Goal: Obtain resource: Download file/media

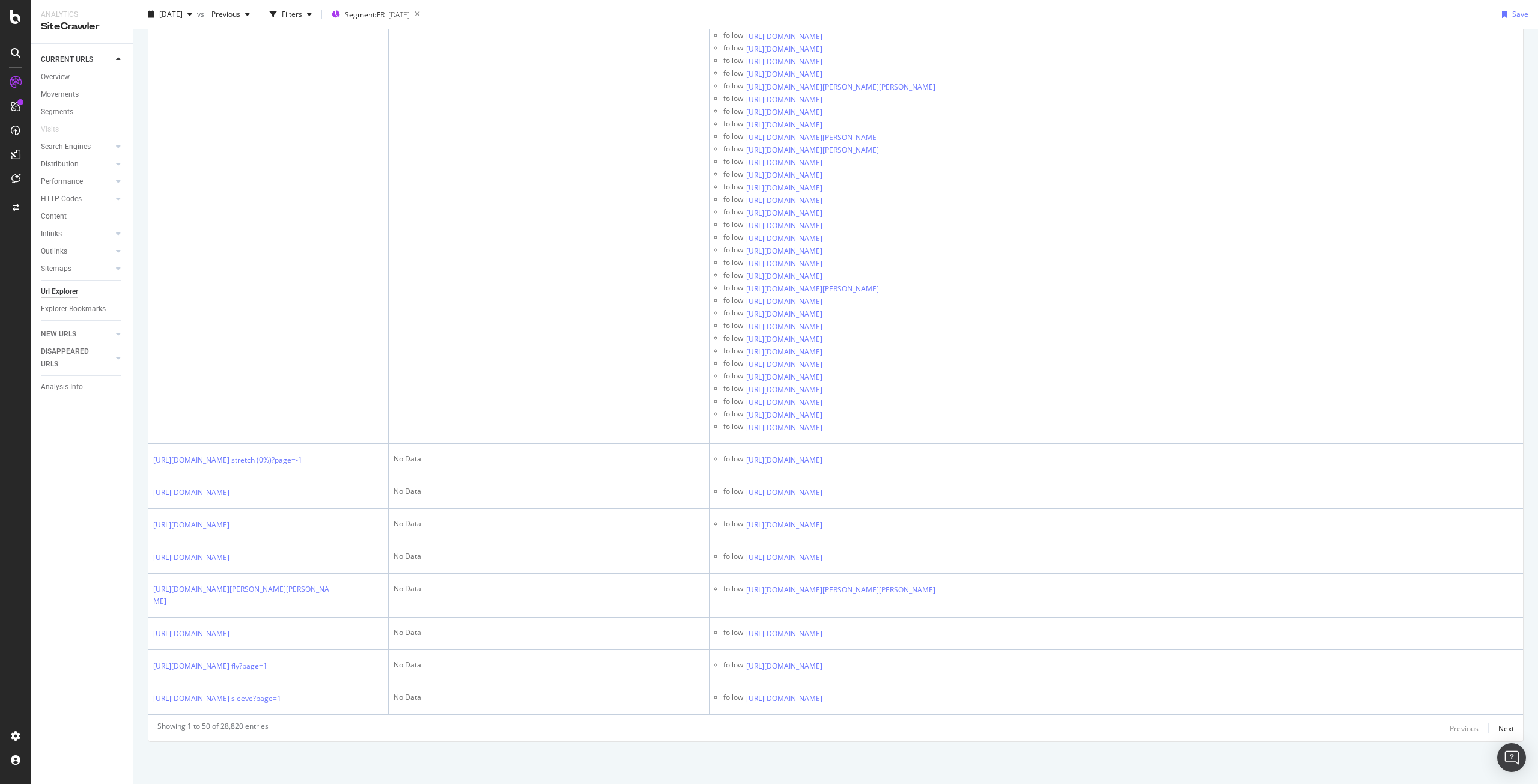
scroll to position [5161, 0]
click at [1501, 730] on div "Next" at bounding box center [1506, 728] width 16 height 10
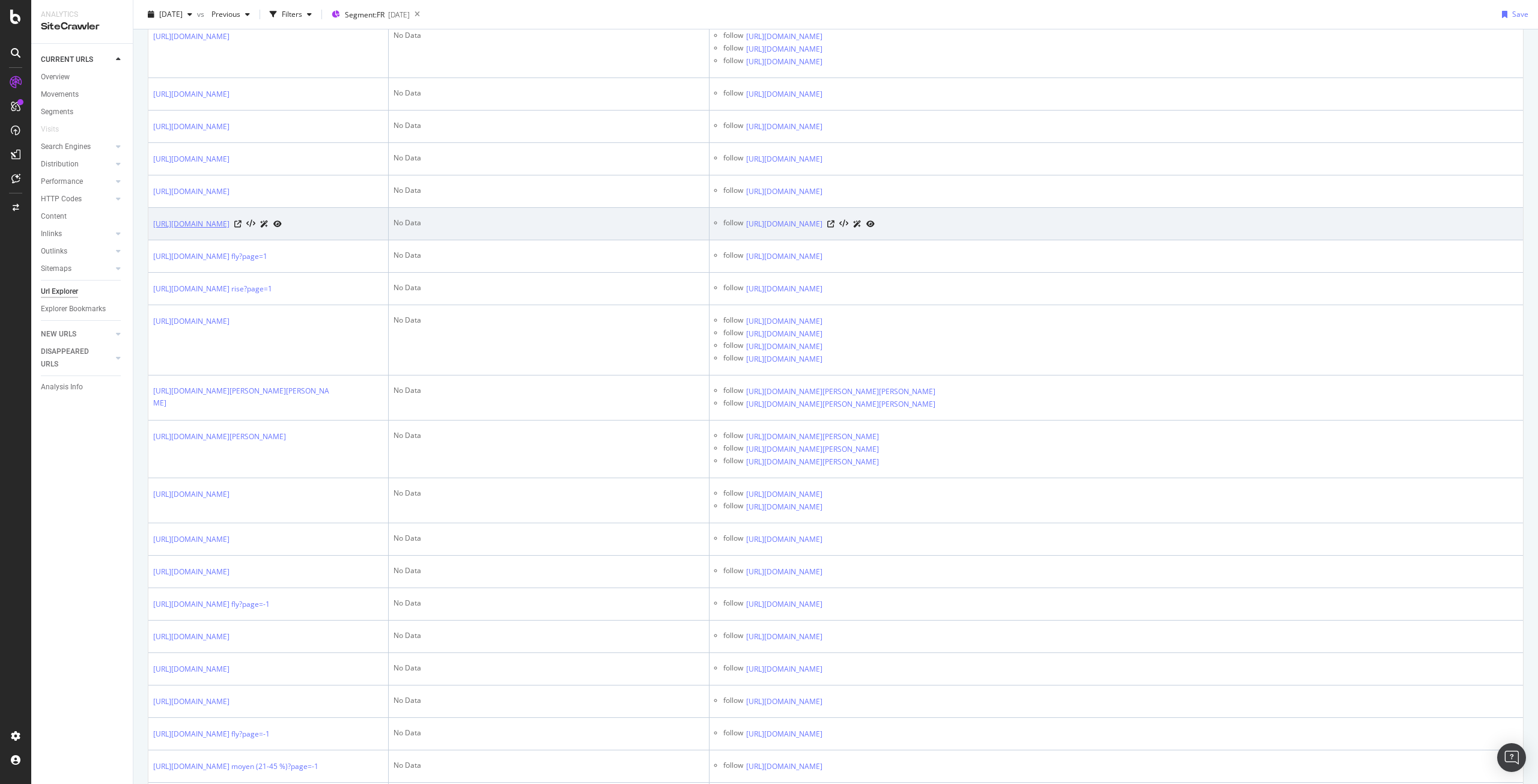
scroll to position [0, 0]
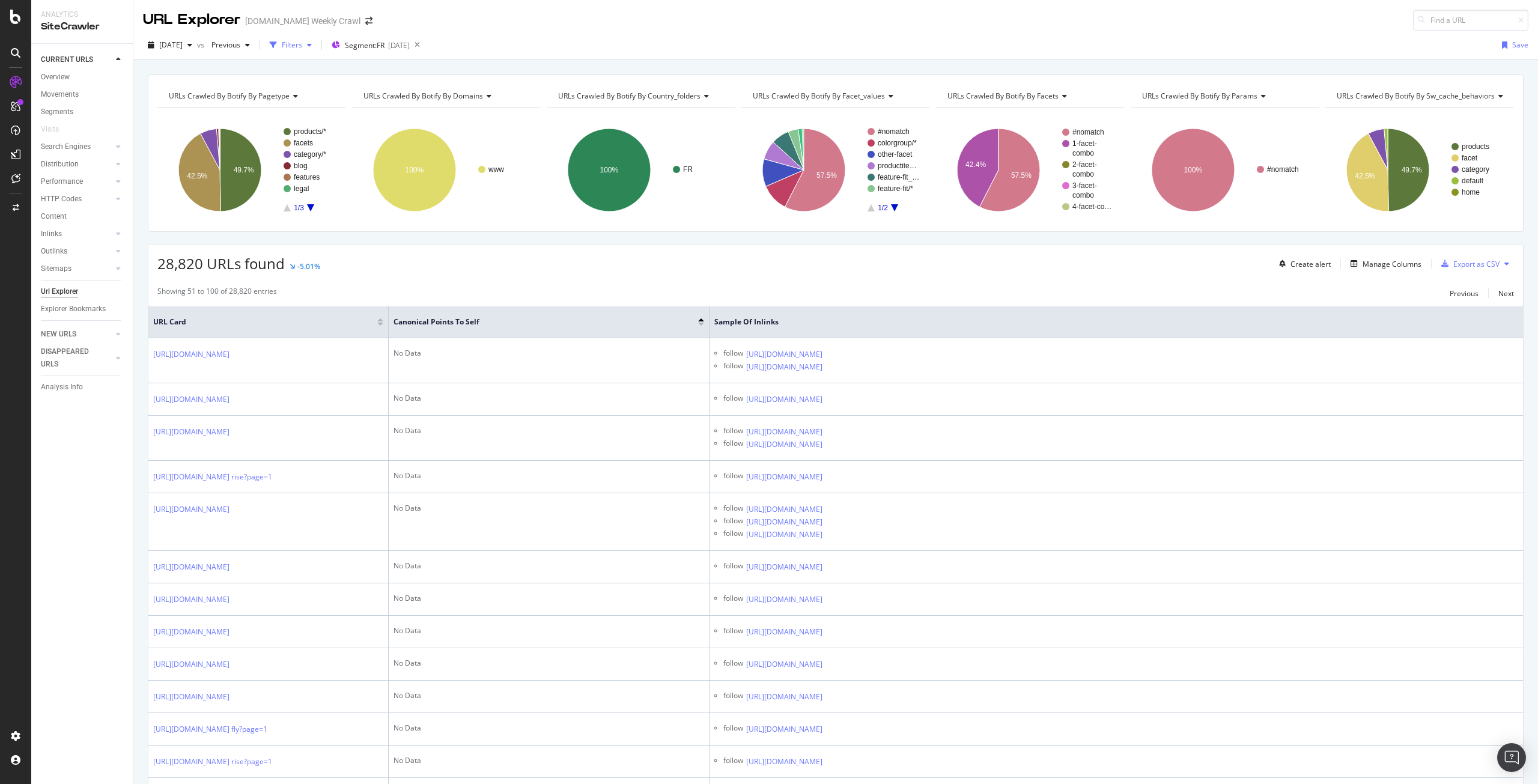
click at [302, 46] on div "Filters" at bounding box center [292, 45] width 20 height 10
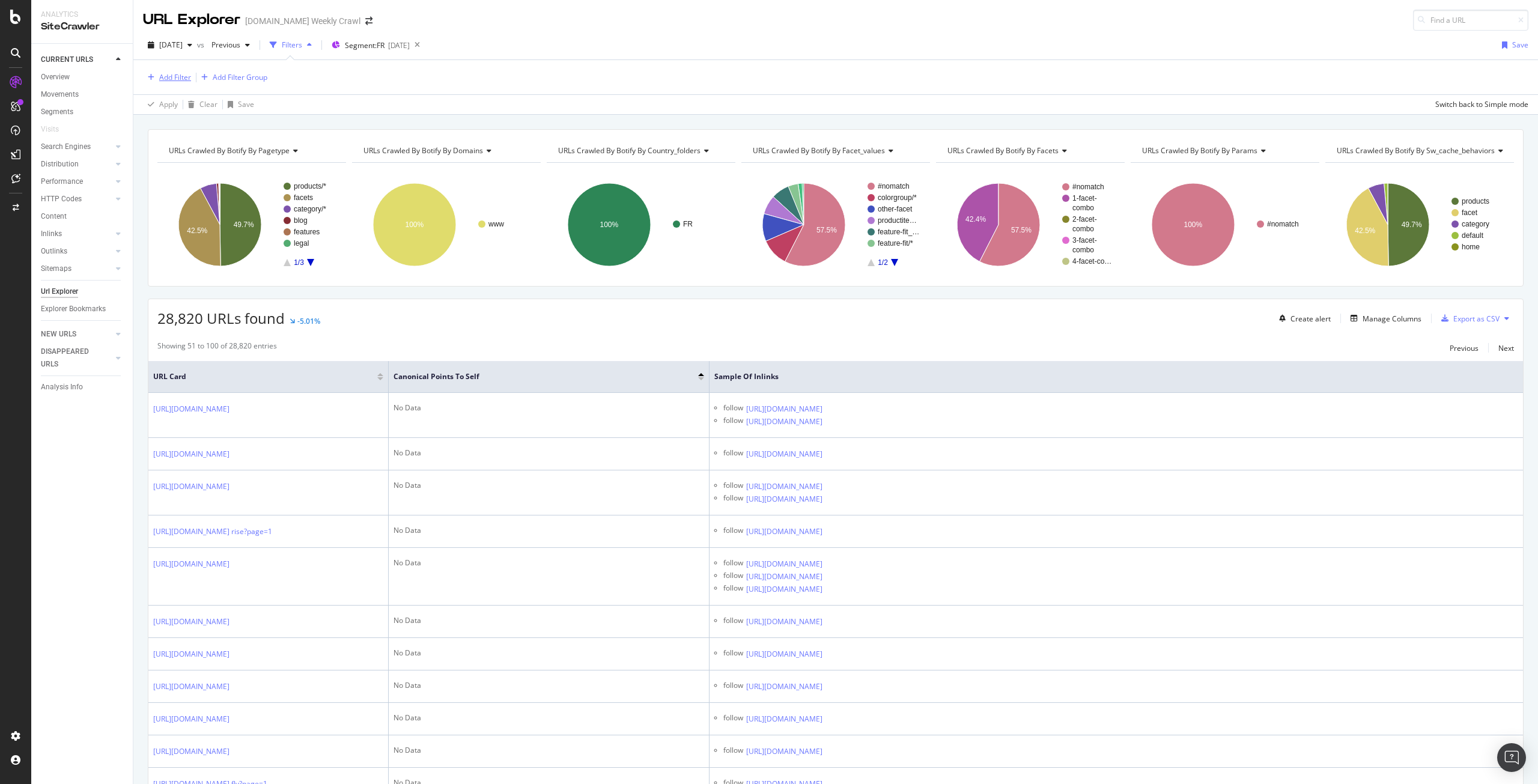
click at [177, 79] on div "Add Filter" at bounding box center [175, 77] width 32 height 10
type input "/"
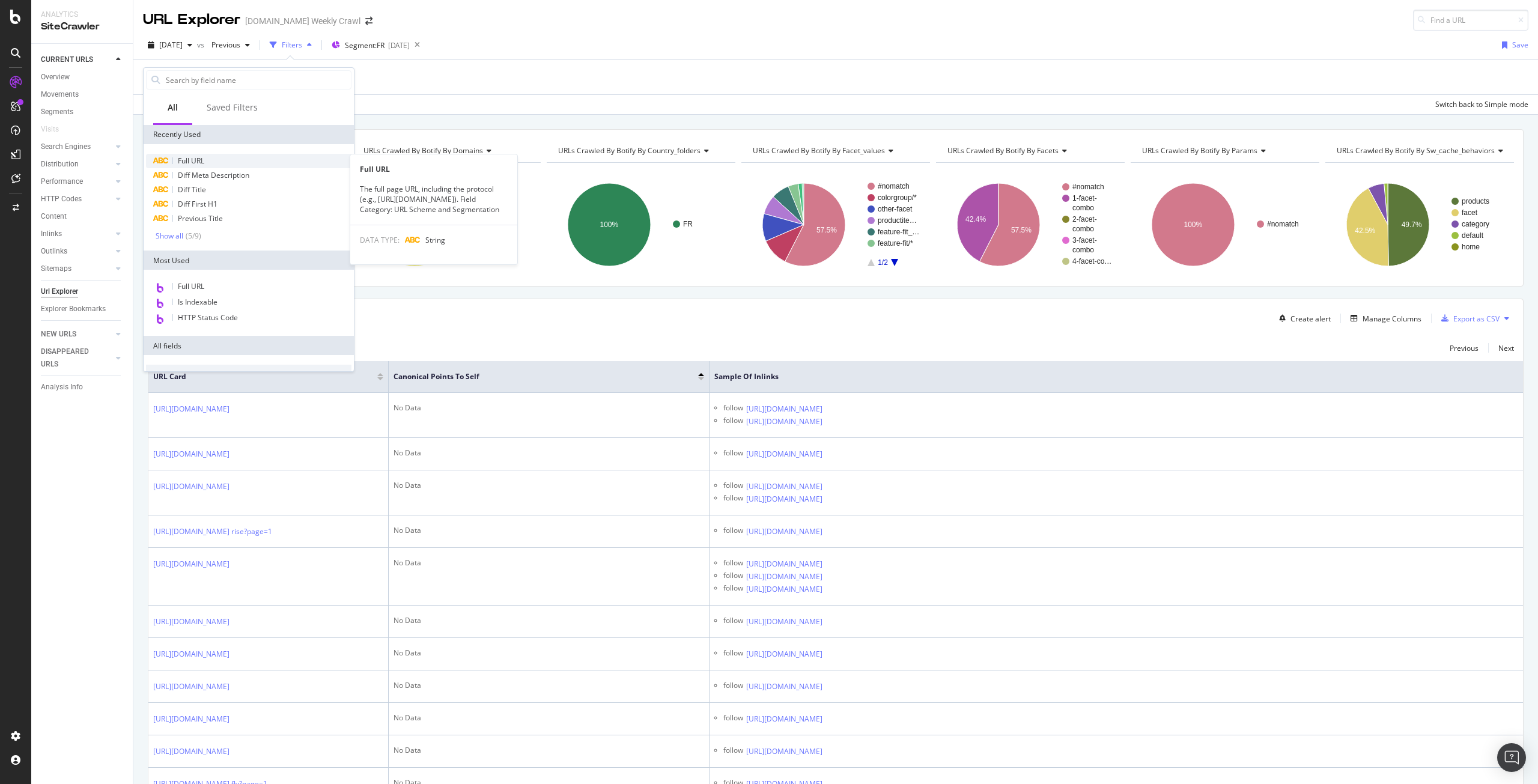
click at [207, 167] on div "Full URL" at bounding box center [249, 161] width 206 height 15
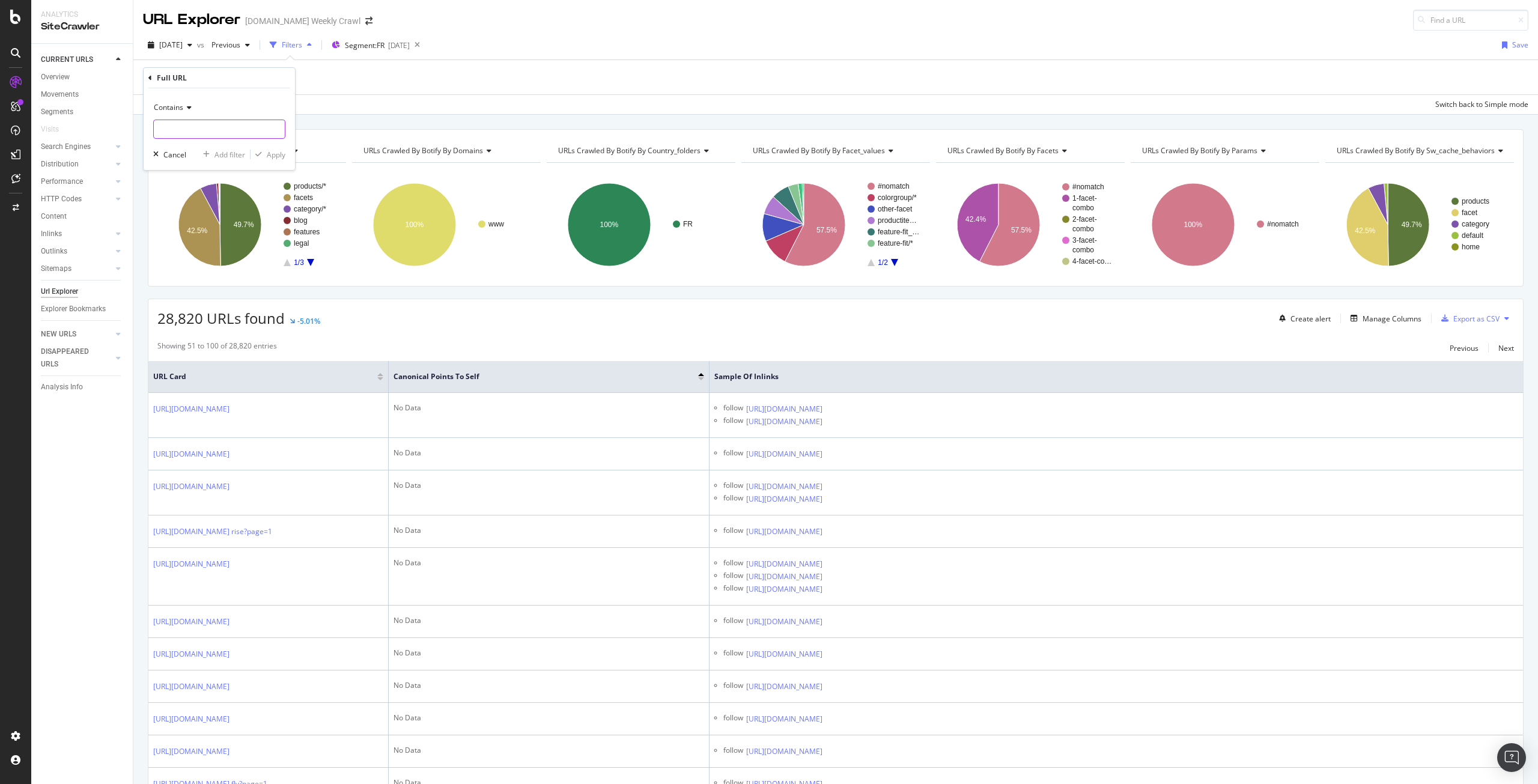
click at [216, 129] on input "text" at bounding box center [219, 130] width 131 height 20
type input "/en/clothing/"
click at [286, 151] on div "Contains /en/clothing/ Cancel Add filter Apply" at bounding box center [218, 130] width 151 height 82
click at [281, 152] on div "Apply" at bounding box center [275, 154] width 19 height 10
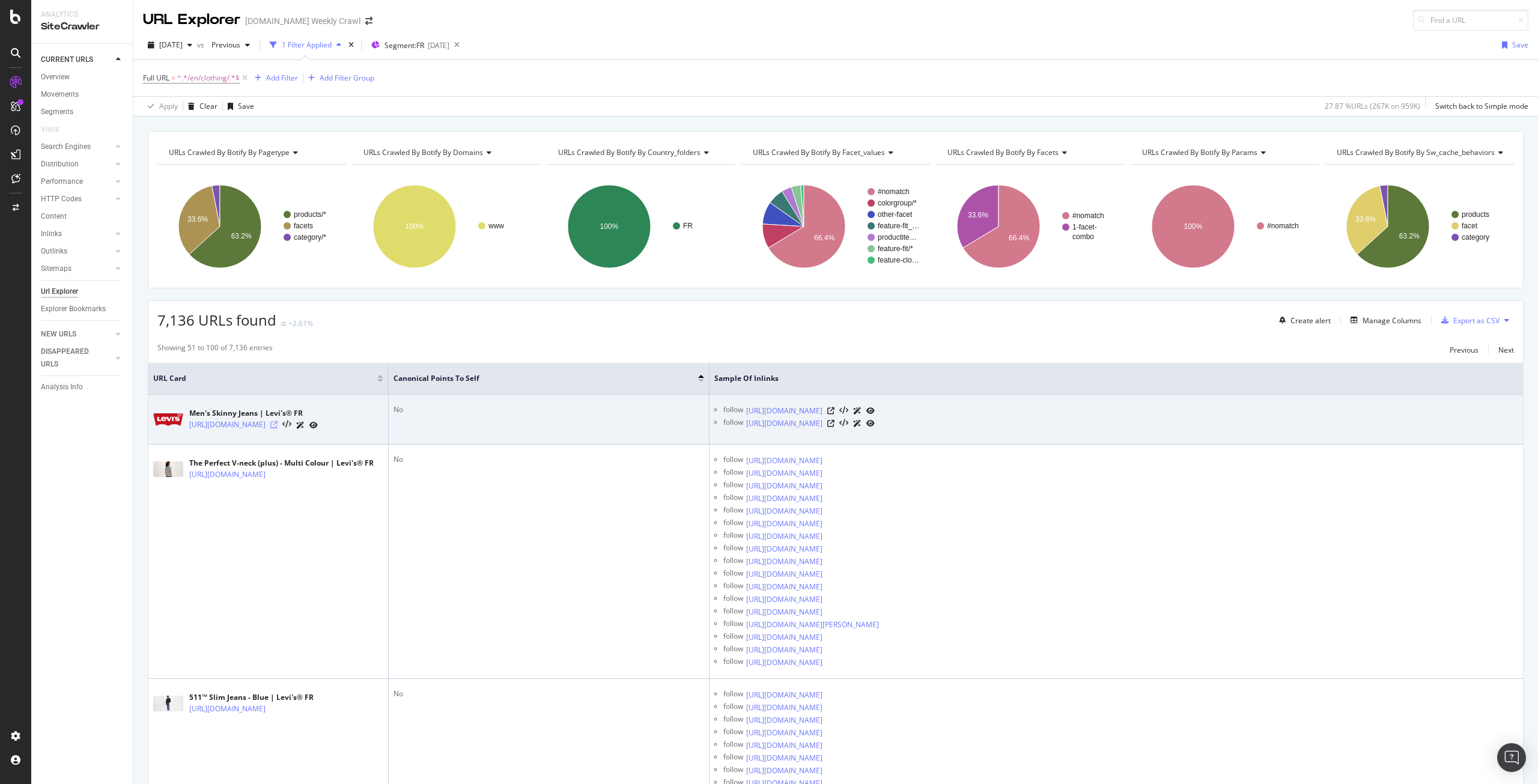
click at [278, 428] on icon at bounding box center [273, 424] width 7 height 7
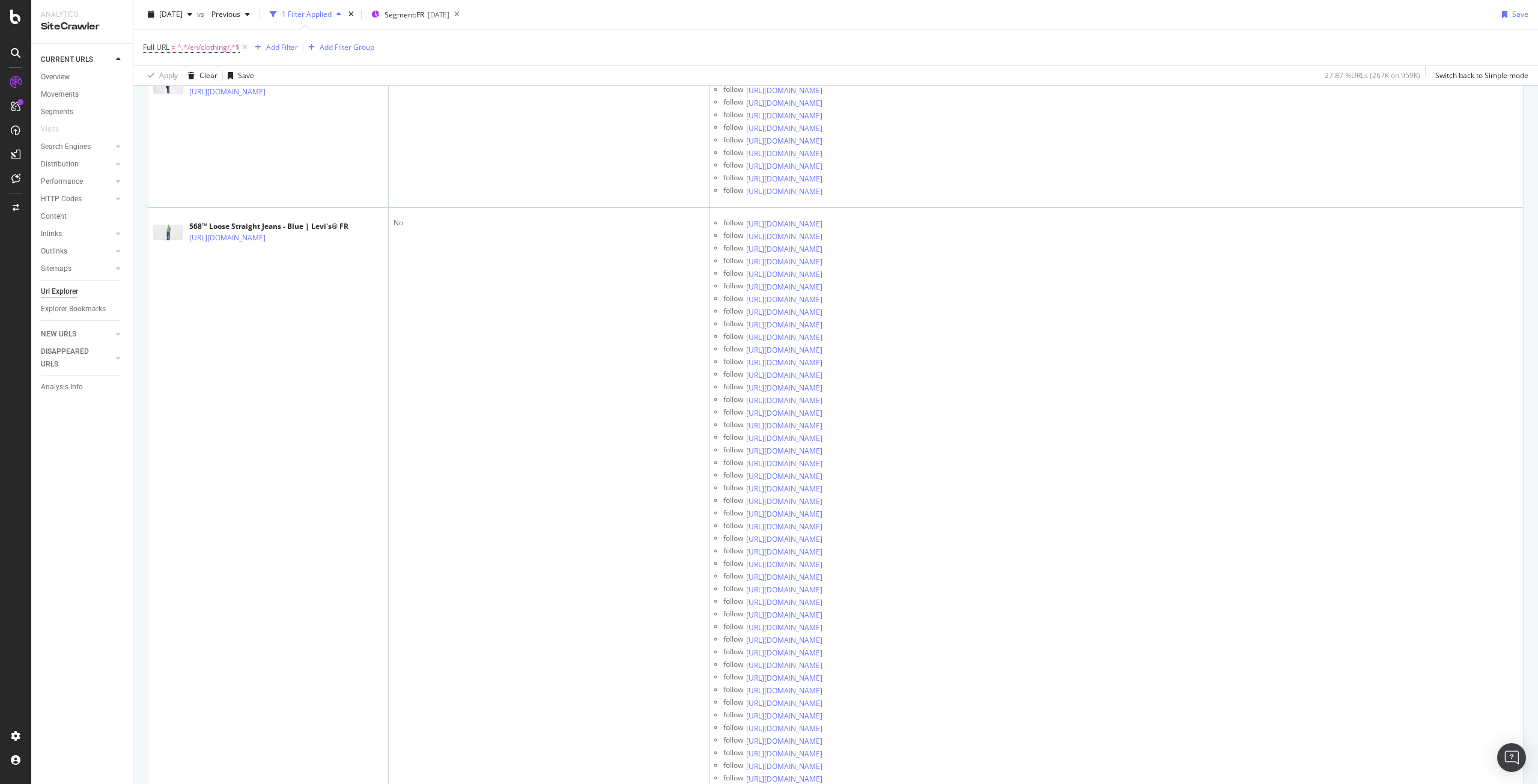
scroll to position [616, 0]
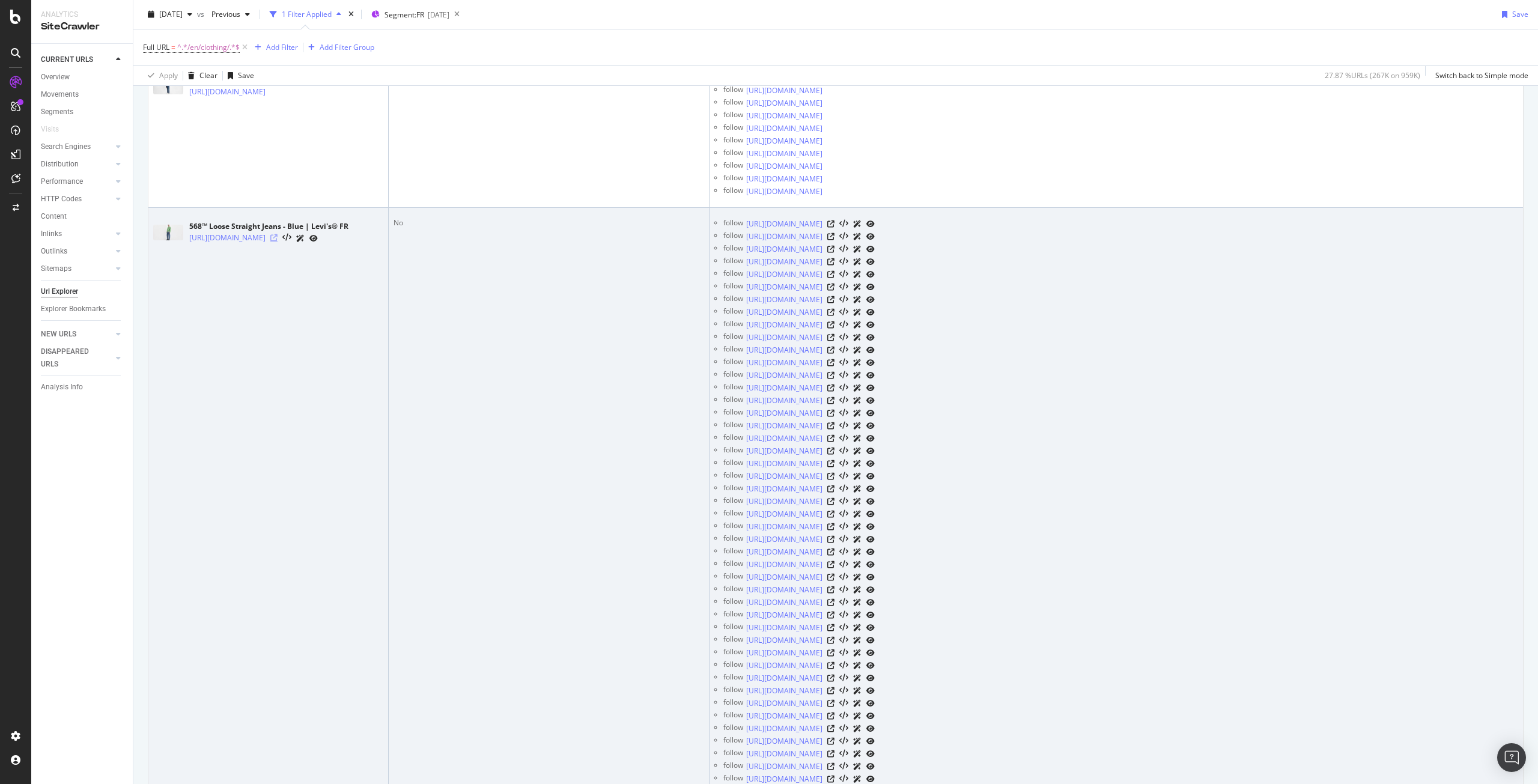
click at [278, 242] on icon at bounding box center [273, 237] width 7 height 7
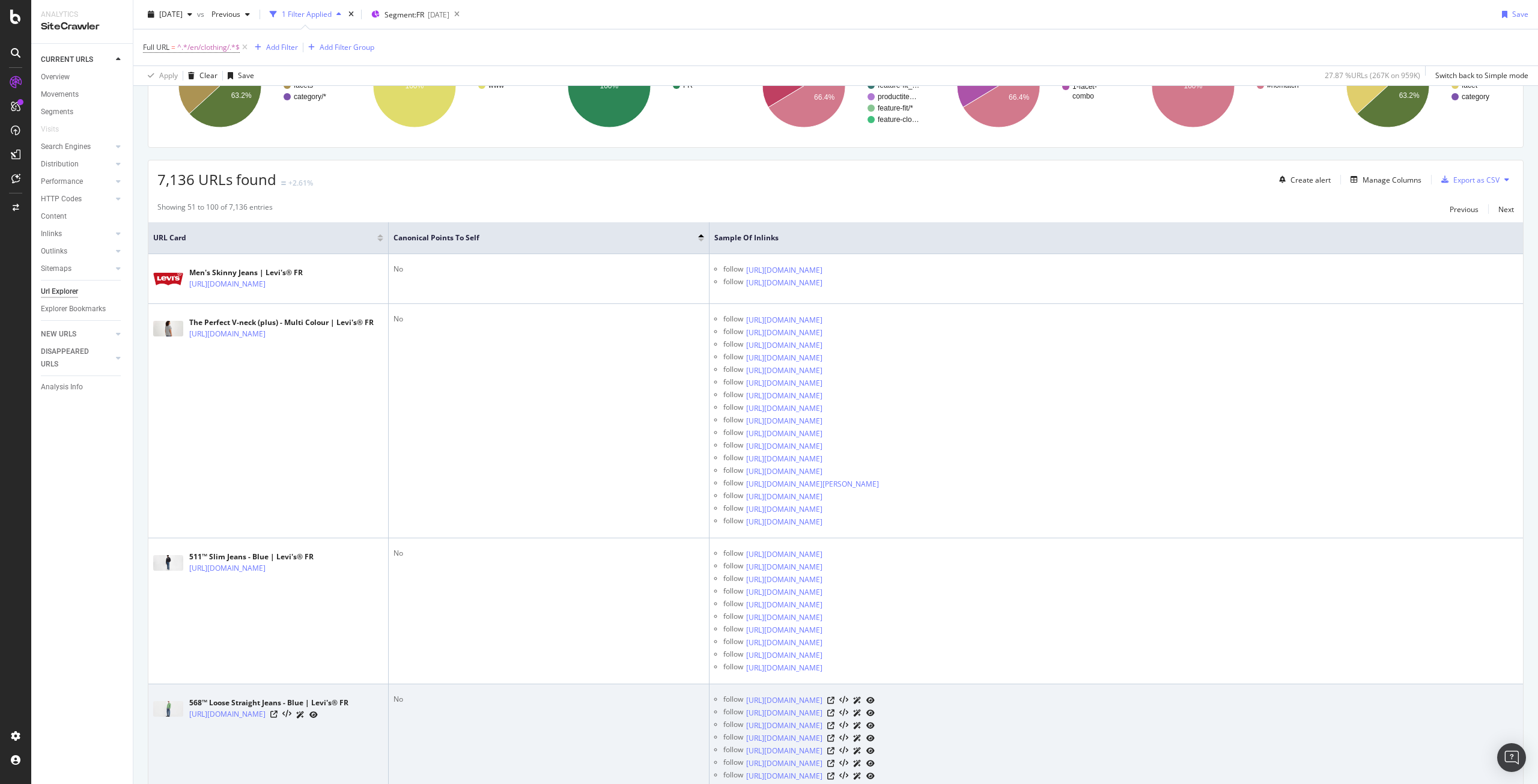
scroll to position [0, 0]
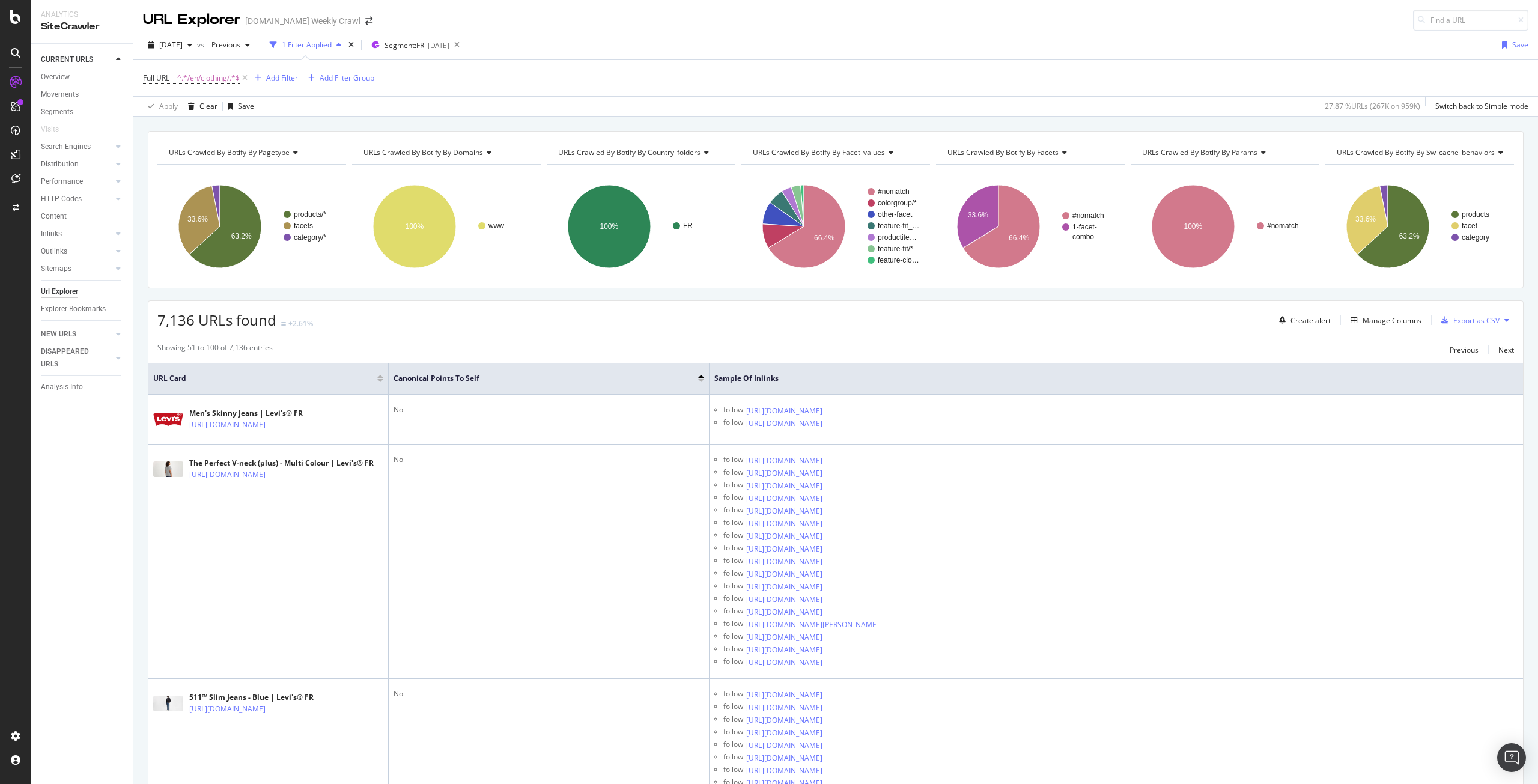
click at [698, 374] on div at bounding box center [701, 375] width 6 height 3
click at [701, 379] on div at bounding box center [701, 380] width 6 height 3
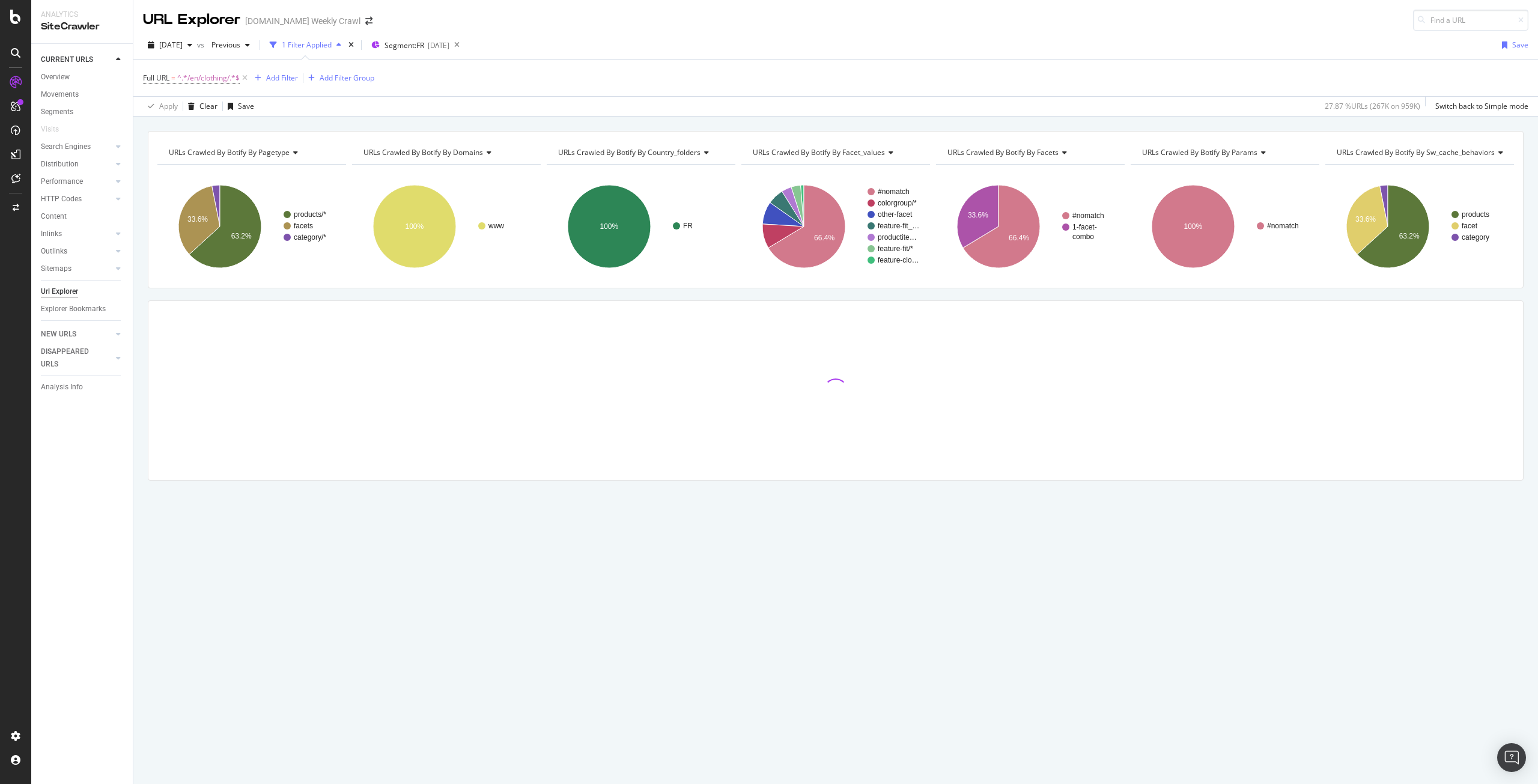
click at [701, 379] on div at bounding box center [835, 390] width 1374 height 24
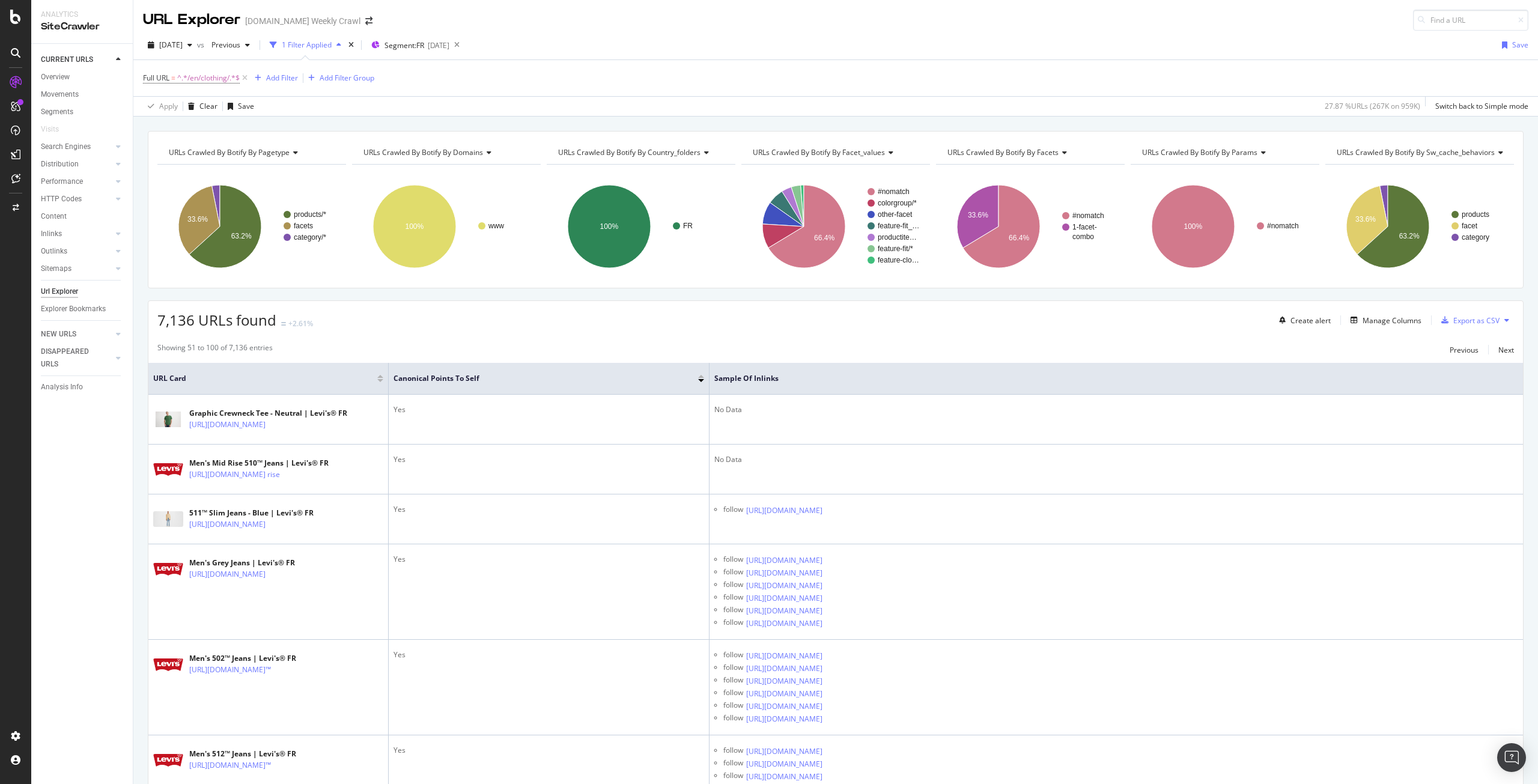
click at [701, 376] on div at bounding box center [701, 375] width 6 height 3
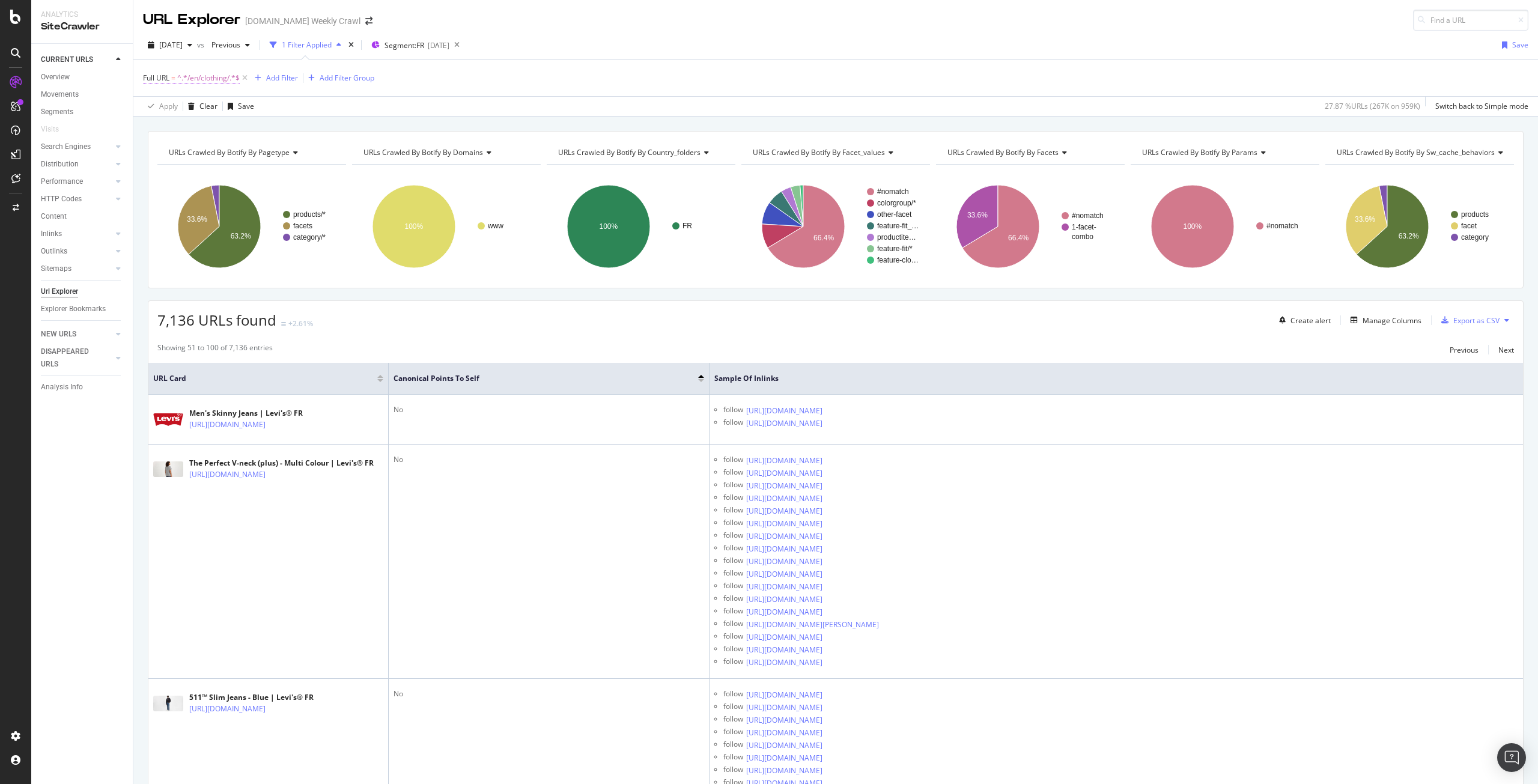
click at [211, 76] on span "^.*/en/clothing/.*$" at bounding box center [209, 77] width 62 height 17
click at [511, 76] on div "Full URL = ^.*/en/clothing/.*$ Add Filter Add Filter Group" at bounding box center [836, 78] width 1385 height 36
click at [214, 85] on span "^.*/en/clothing/.*$" at bounding box center [209, 77] width 62 height 17
click at [165, 128] on input "/en/clothing/" at bounding box center [211, 128] width 113 height 20
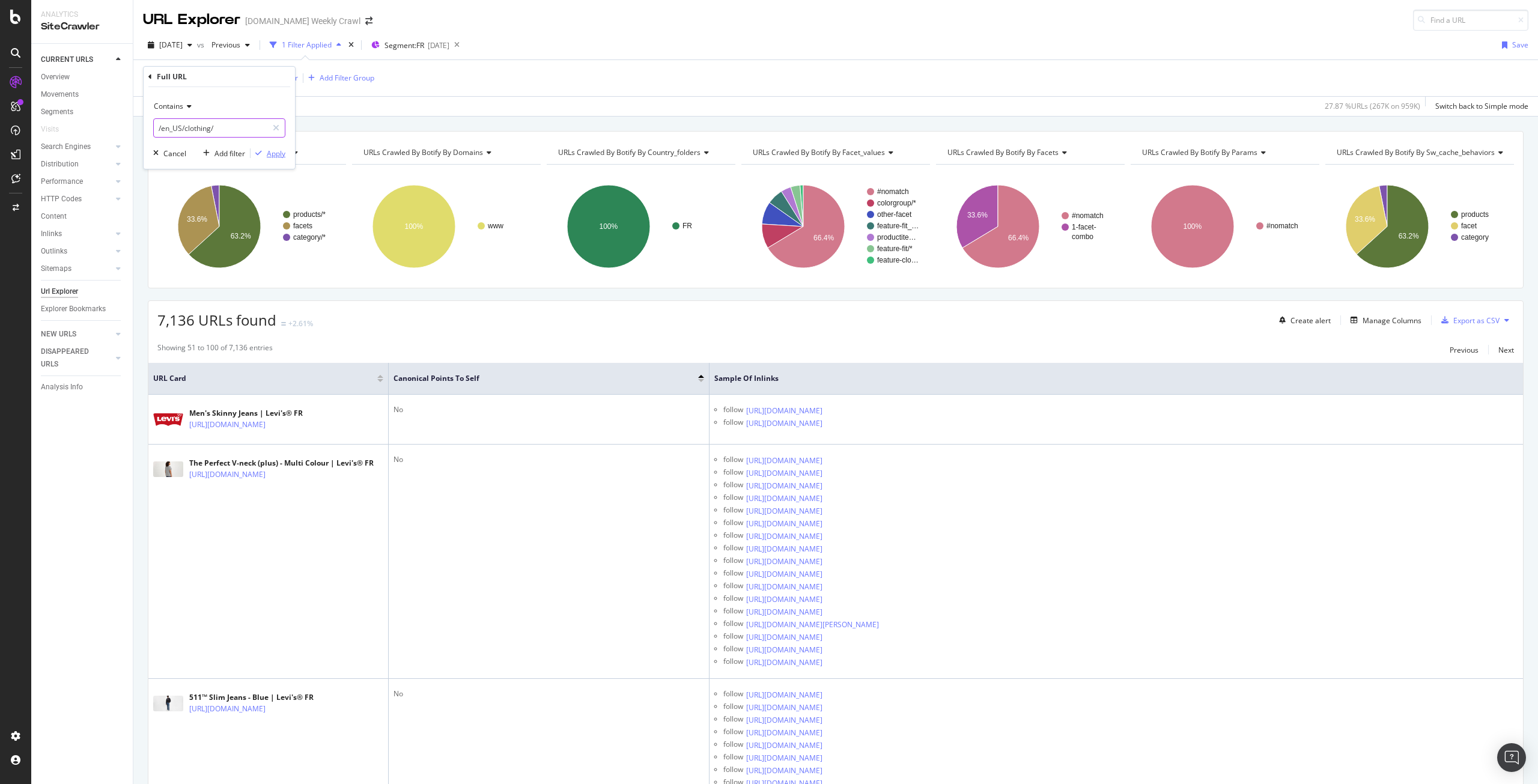
type input "/en_US/clothing/"
click at [276, 159] on button "Apply" at bounding box center [268, 153] width 35 height 12
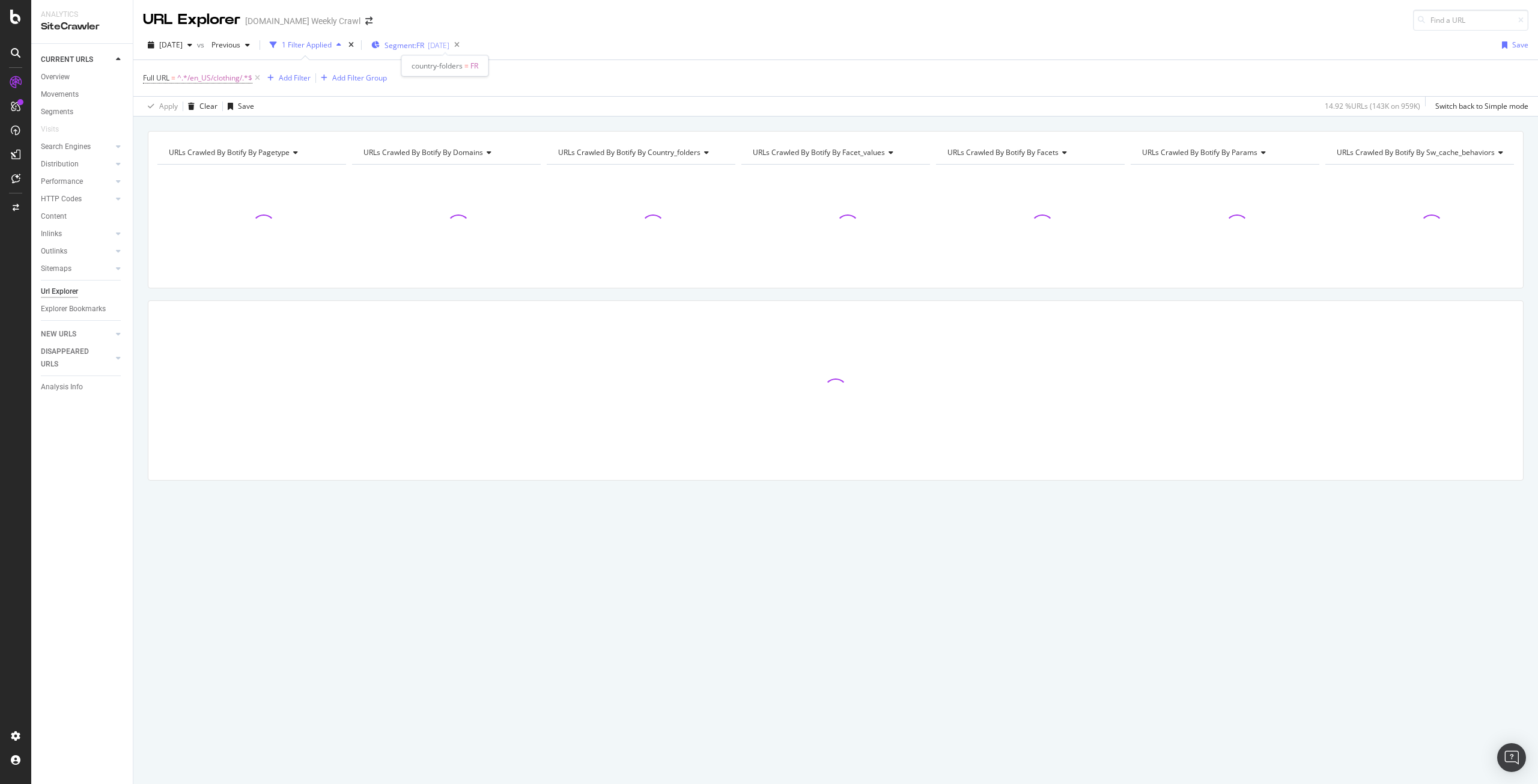
click at [409, 45] on div "Segment: [DATE]" at bounding box center [411, 45] width 78 height 10
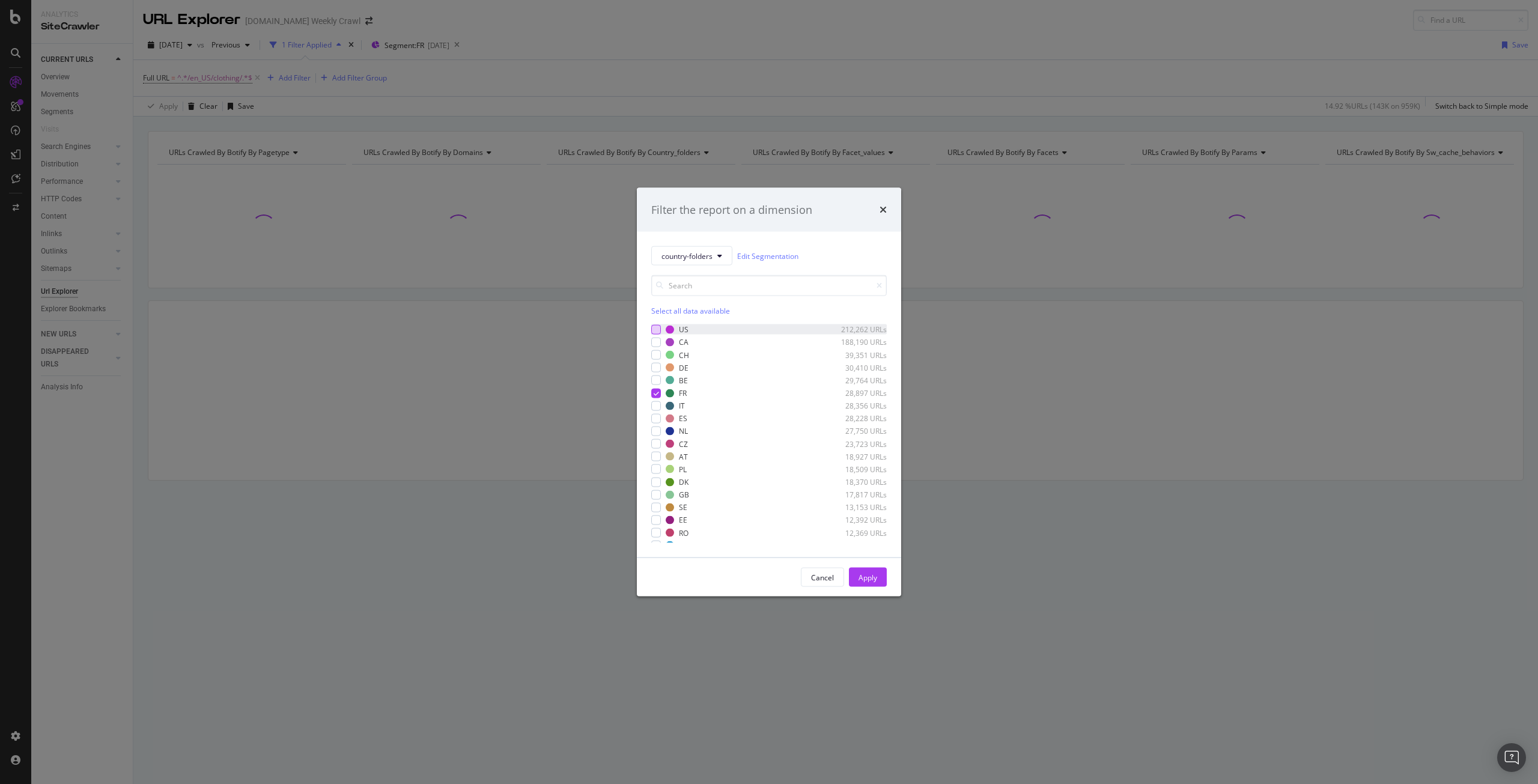
click at [657, 329] on div "modal" at bounding box center [656, 330] width 10 height 10
click at [655, 395] on icon "modal" at bounding box center [656, 393] width 6 height 6
click at [867, 577] on div "Apply" at bounding box center [867, 576] width 19 height 10
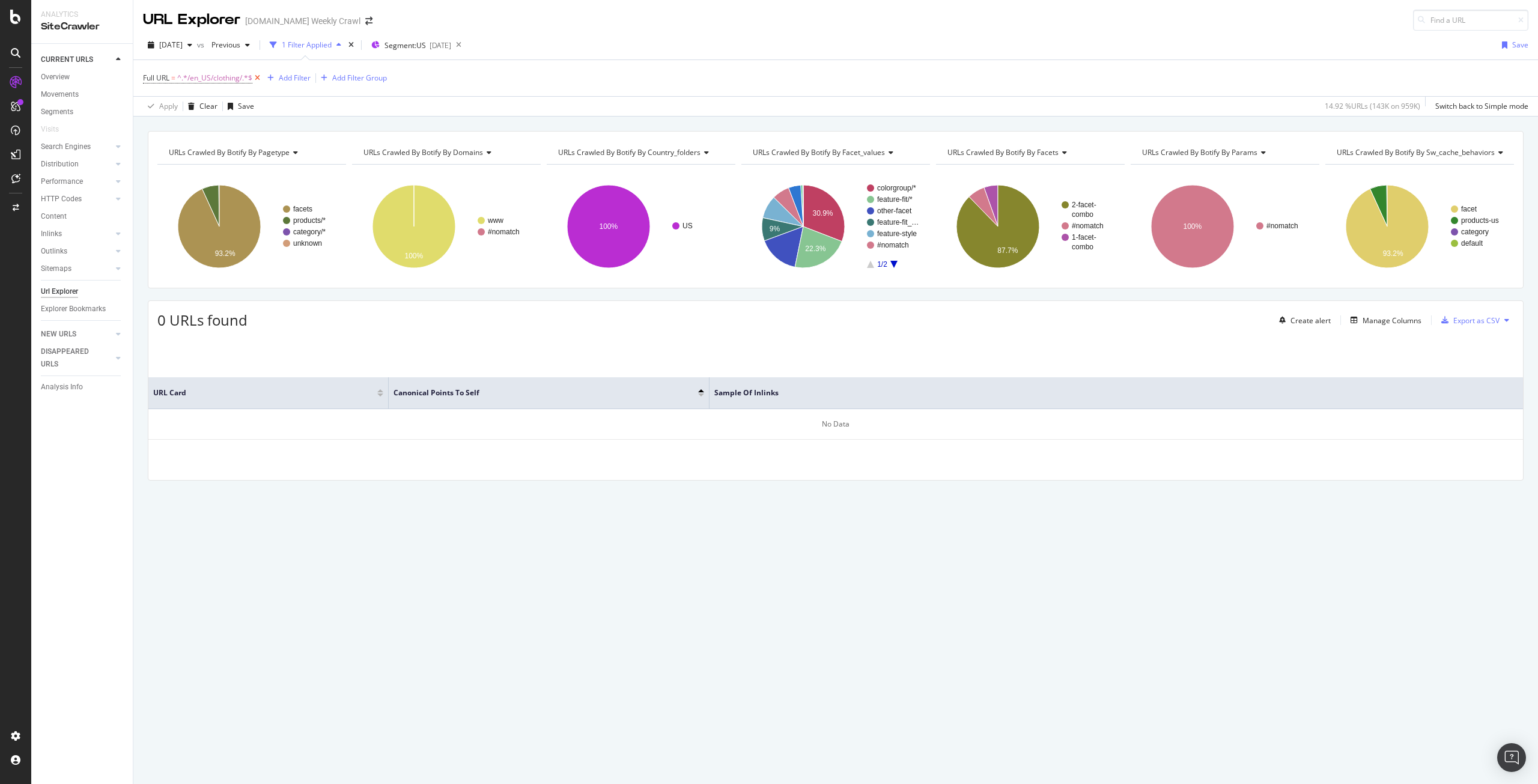
click at [255, 77] on icon at bounding box center [257, 78] width 10 height 12
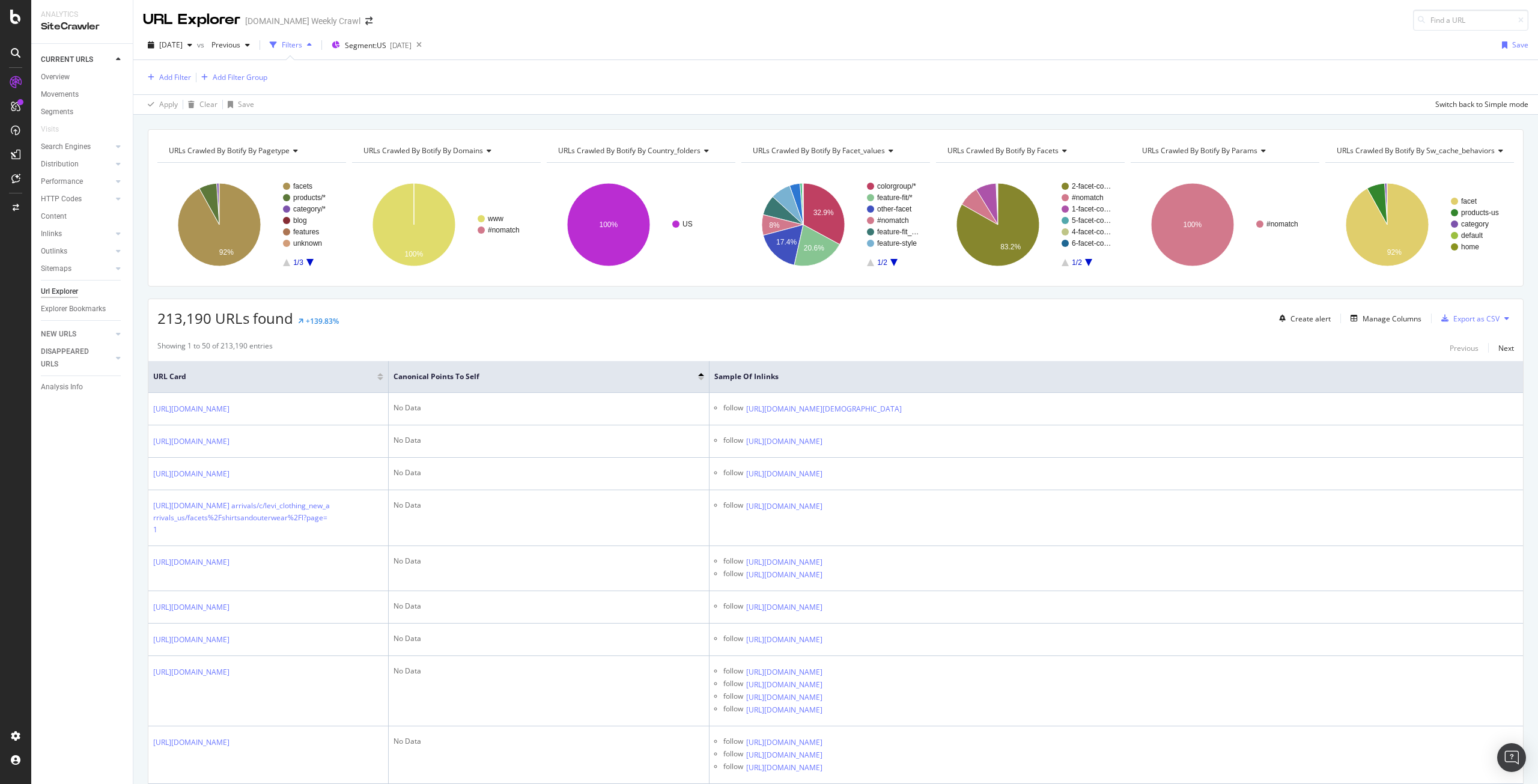
click at [425, 305] on div "213,190 URLs found +139.83% Create alert Manage Columns Export as CSV" at bounding box center [835, 314] width 1374 height 29
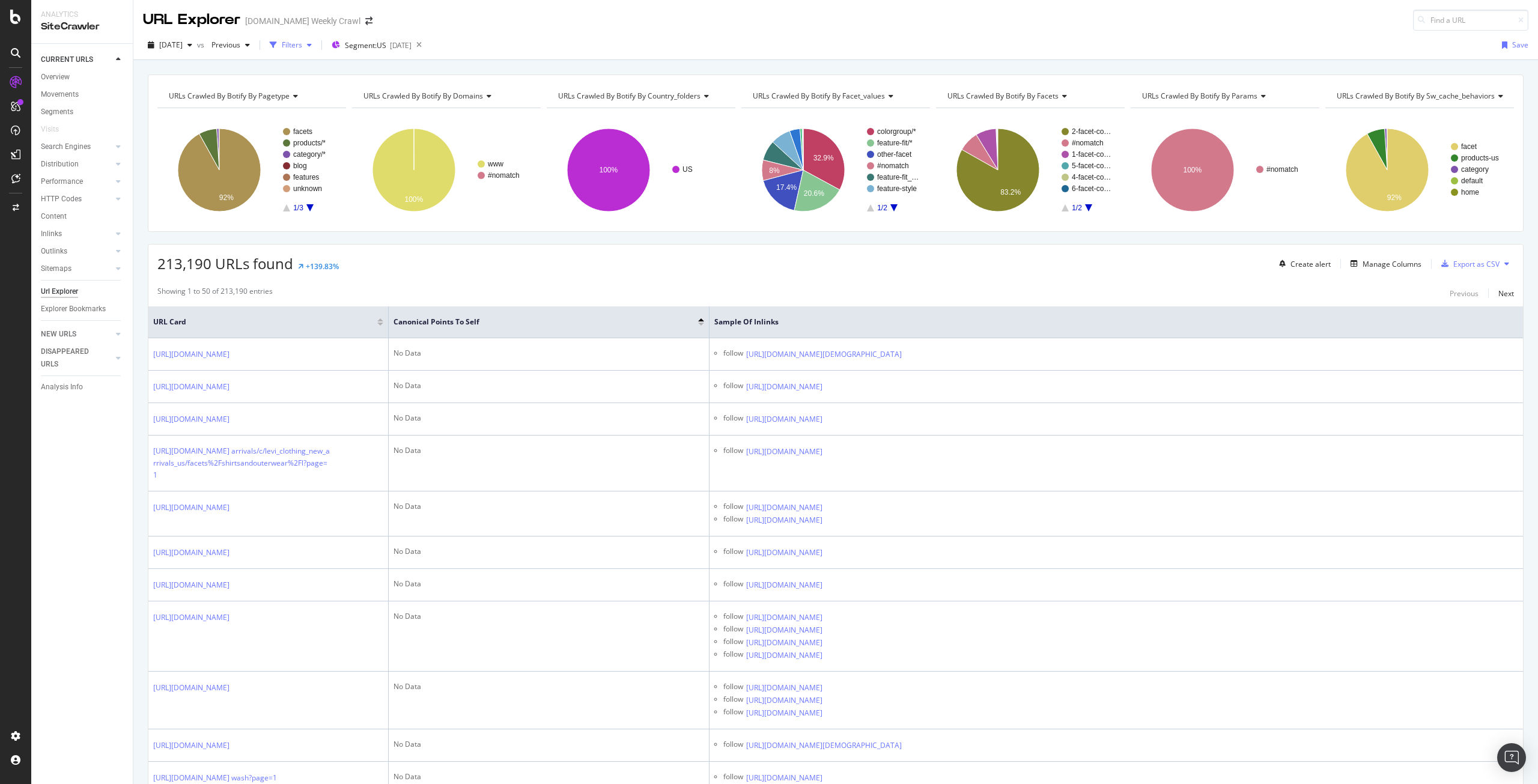
click at [302, 45] on div "Filters" at bounding box center [292, 45] width 20 height 10
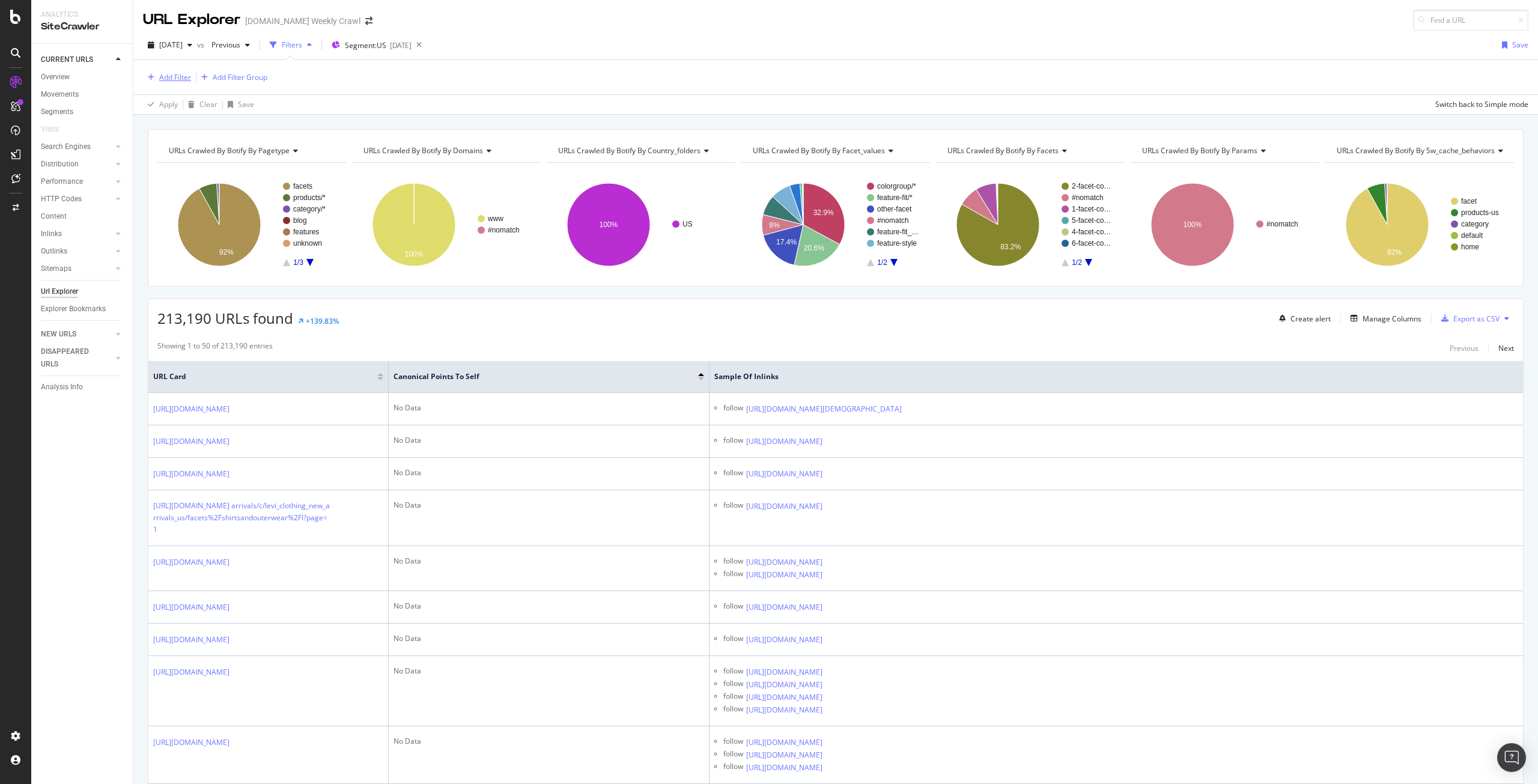
click at [185, 76] on div "Add Filter" at bounding box center [175, 77] width 32 height 10
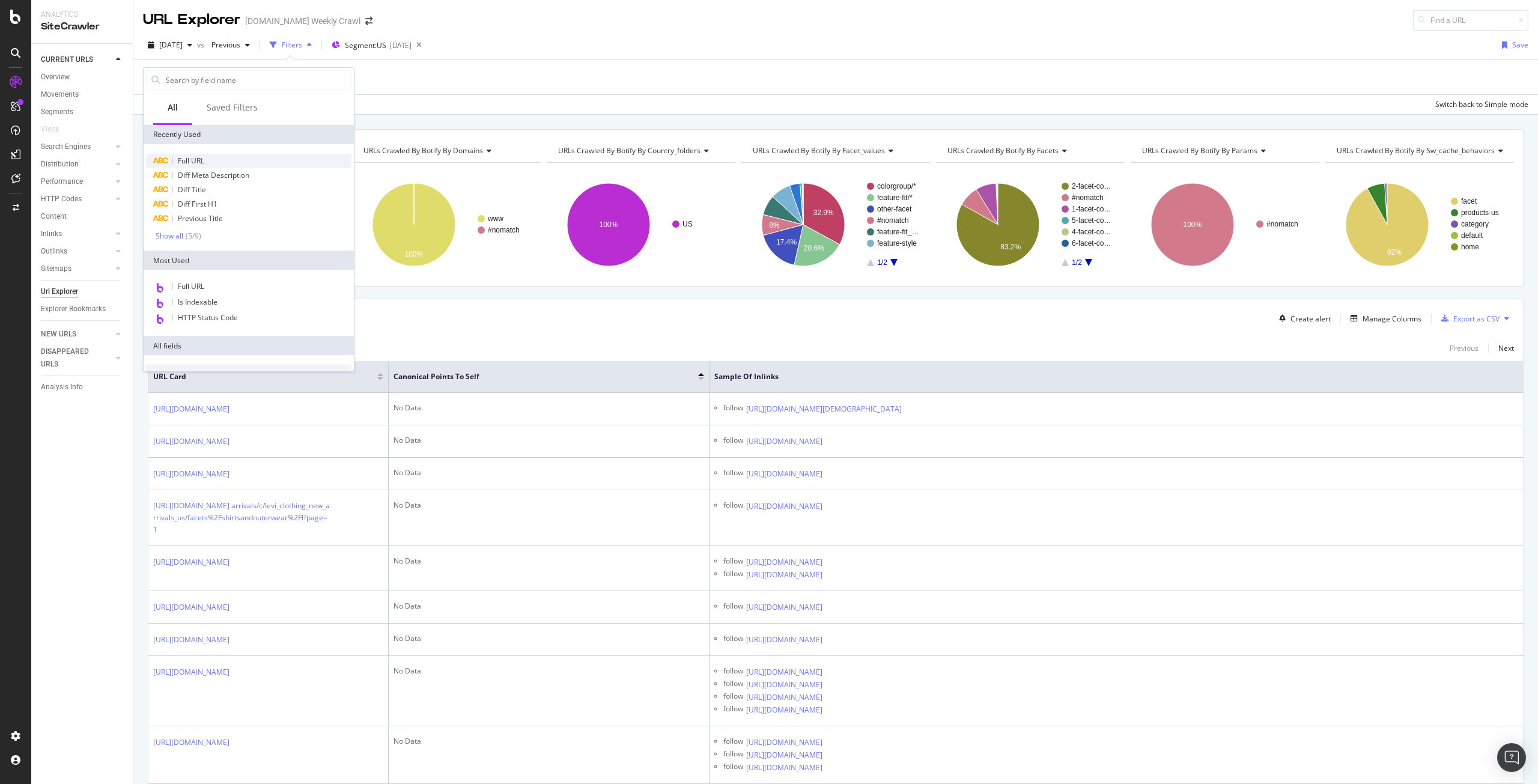
click at [212, 159] on div "Full URL" at bounding box center [249, 161] width 206 height 15
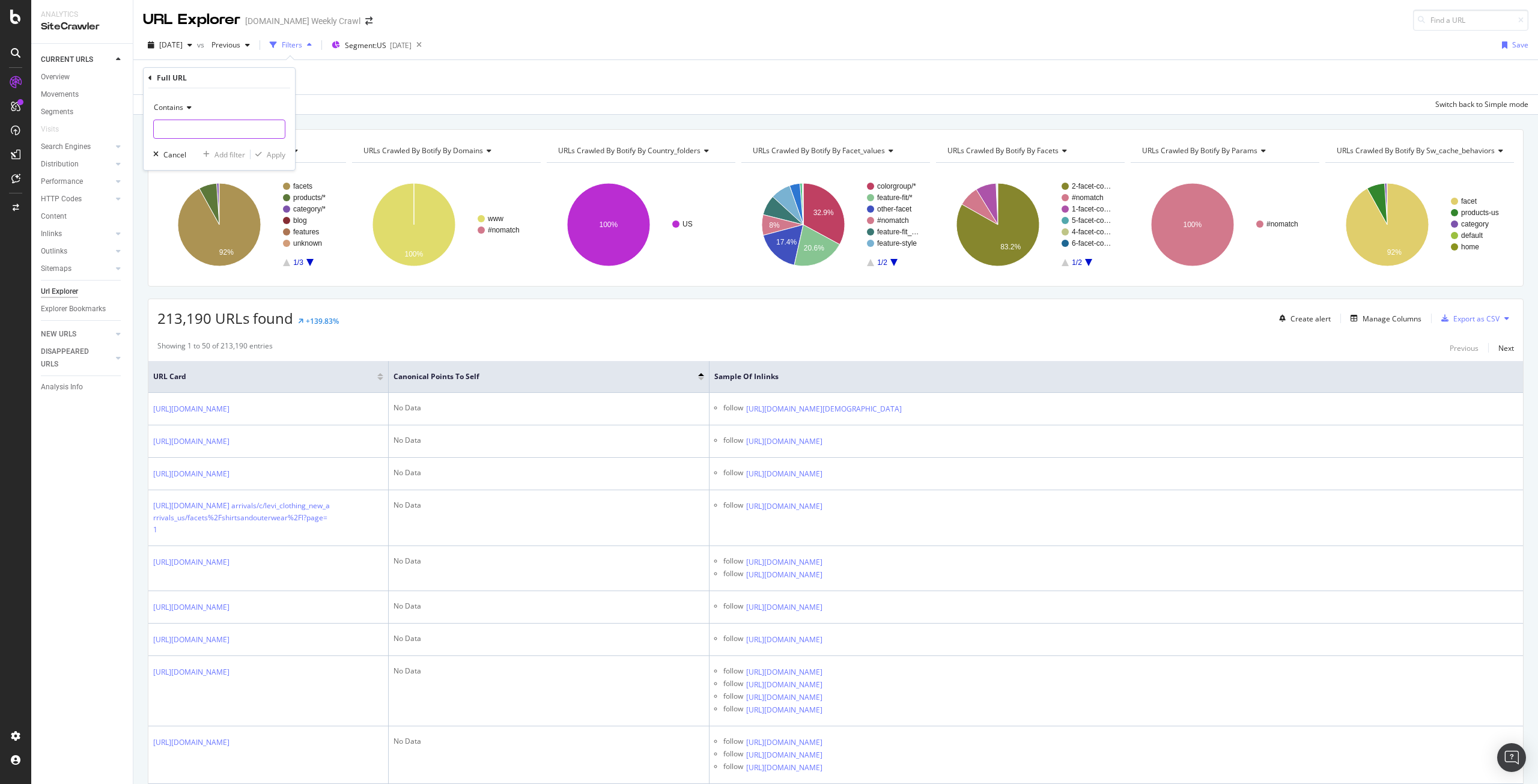
click at [235, 122] on input "text" at bounding box center [219, 130] width 131 height 20
type input "."
type input "/en_US/clothing/"
click at [275, 152] on div "Apply" at bounding box center [275, 154] width 19 height 10
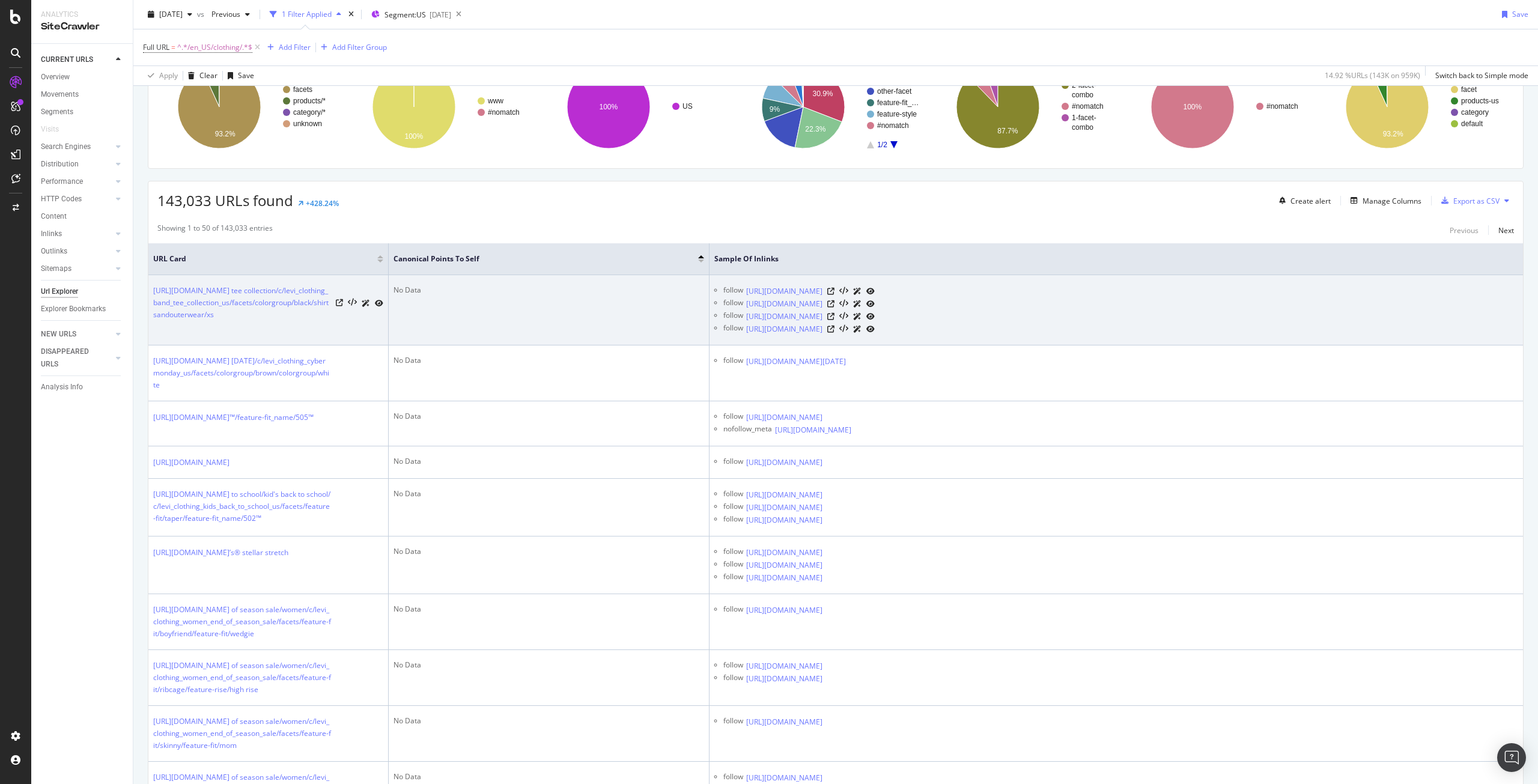
scroll to position [120, 0]
click at [339, 299] on icon at bounding box center [338, 302] width 7 height 7
click at [834, 288] on icon at bounding box center [830, 291] width 7 height 7
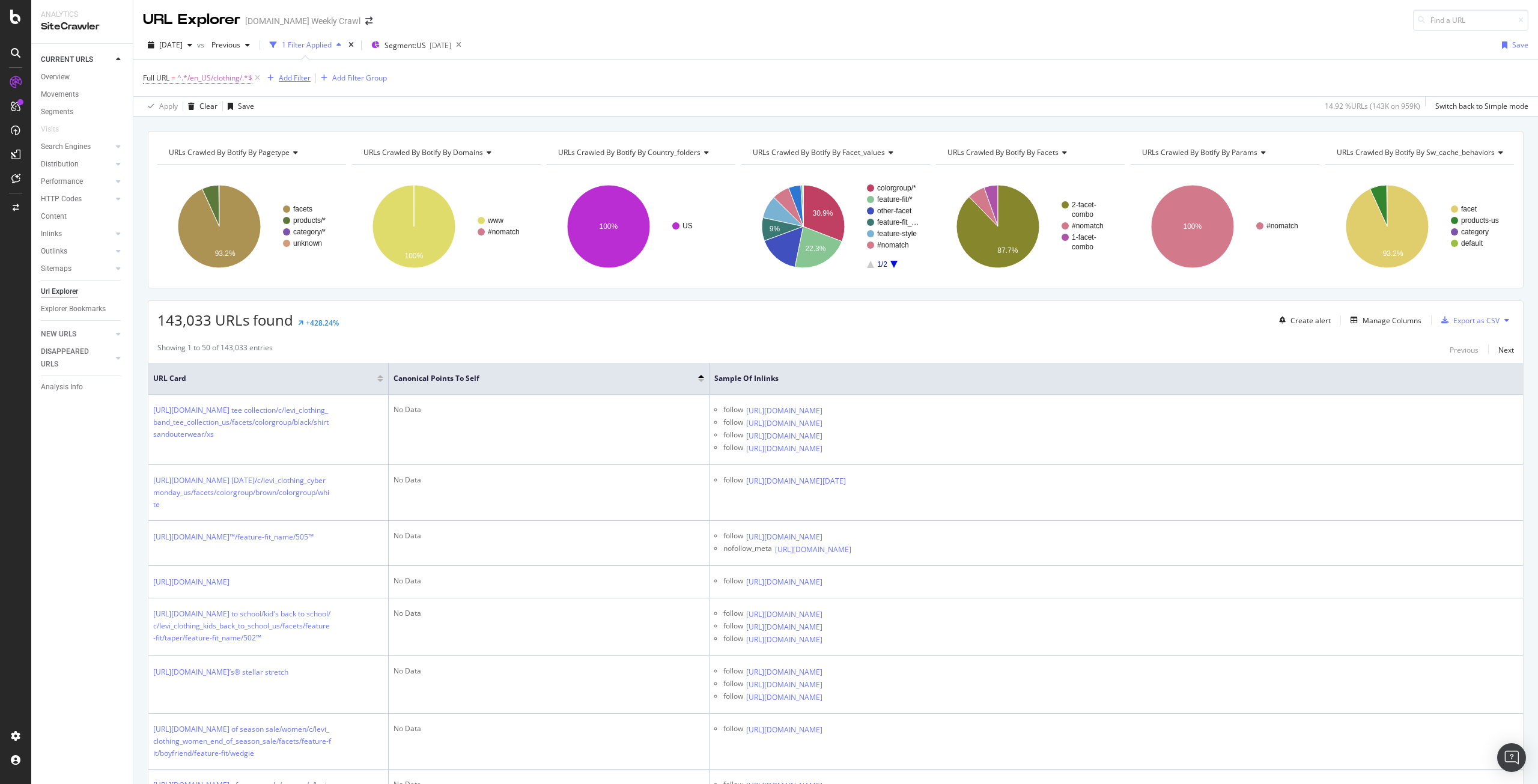
click at [294, 82] on div "Add Filter" at bounding box center [295, 78] width 32 height 10
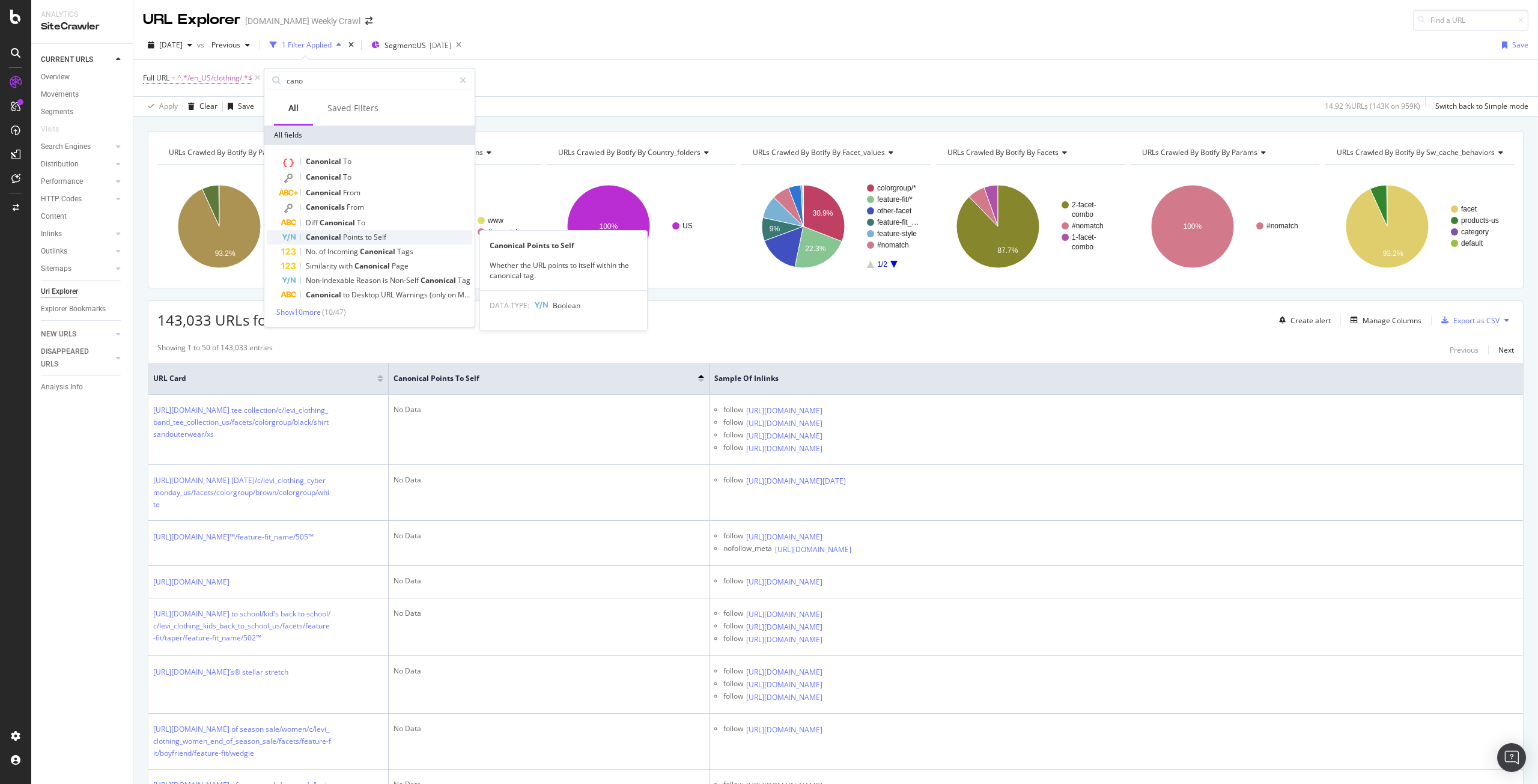
type input "cano"
click at [357, 237] on span "Points" at bounding box center [354, 237] width 22 height 10
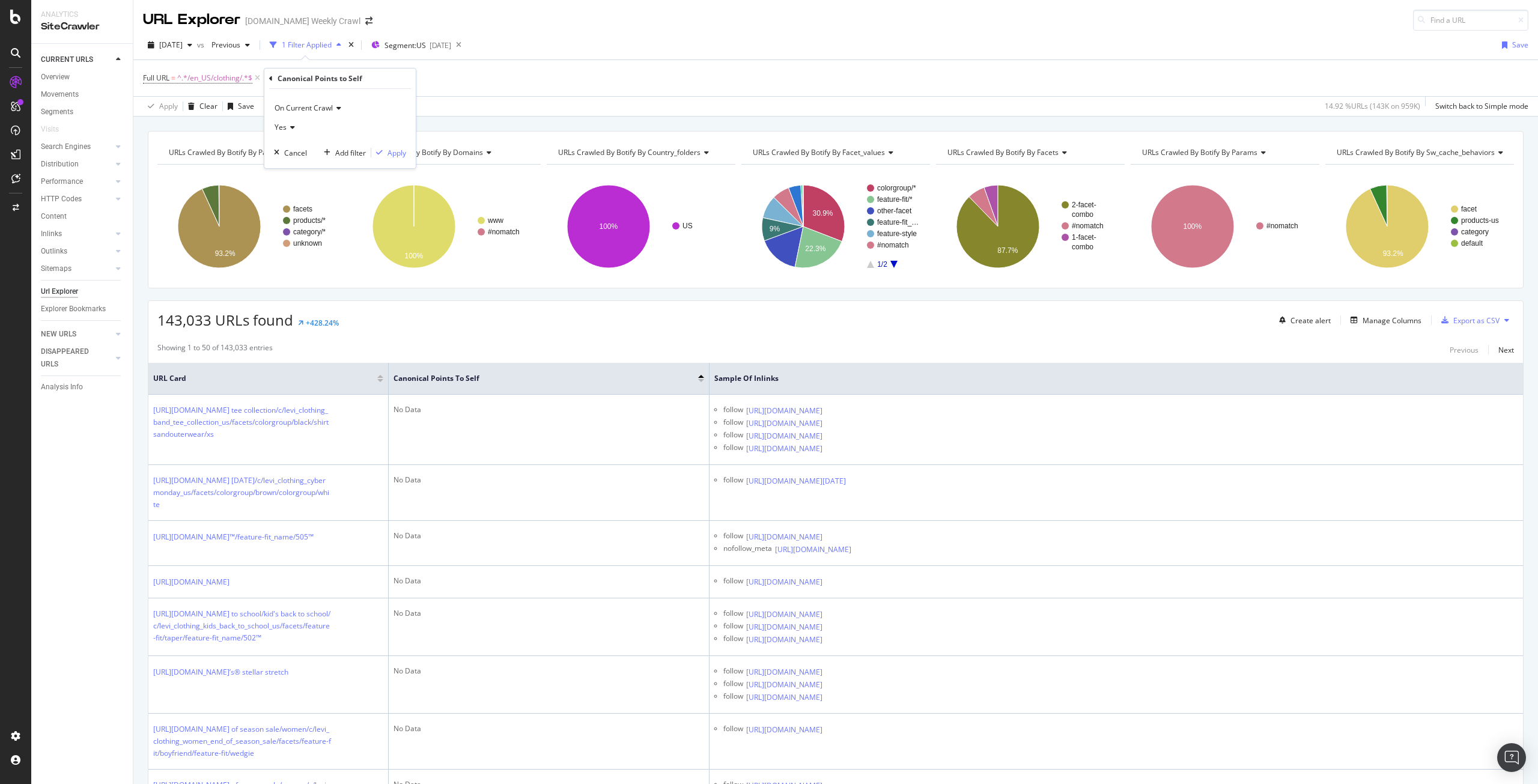
click at [299, 135] on div "Yes" at bounding box center [339, 128] width 132 height 20
click at [320, 107] on span "On Current Crawl" at bounding box center [303, 107] width 59 height 10
click at [292, 128] on icon at bounding box center [291, 127] width 9 height 7
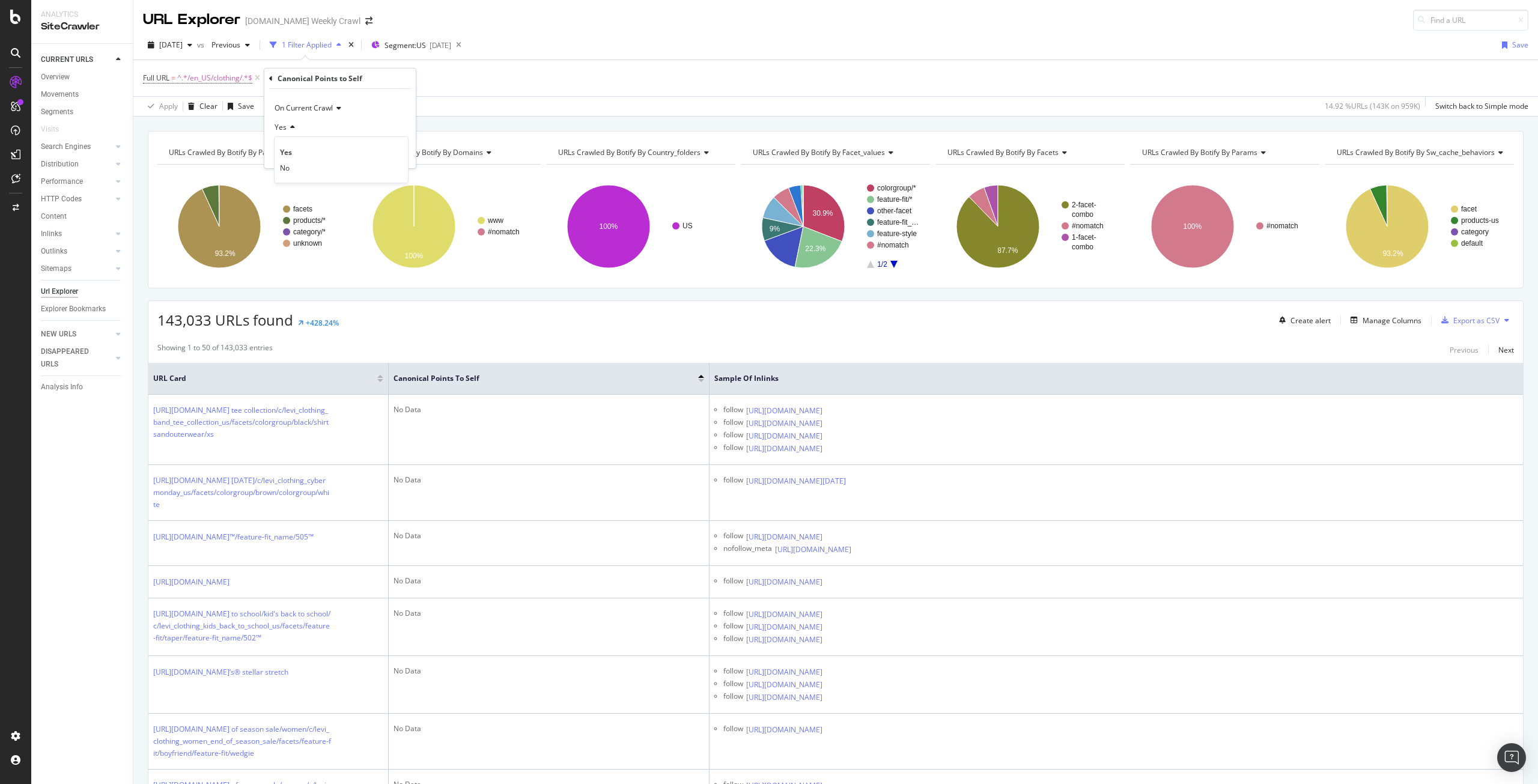
click at [292, 128] on icon at bounding box center [291, 127] width 9 height 7
click at [296, 153] on div "Cancel" at bounding box center [295, 153] width 22 height 10
click at [1479, 325] on div "Export as CSV" at bounding box center [1476, 320] width 46 height 10
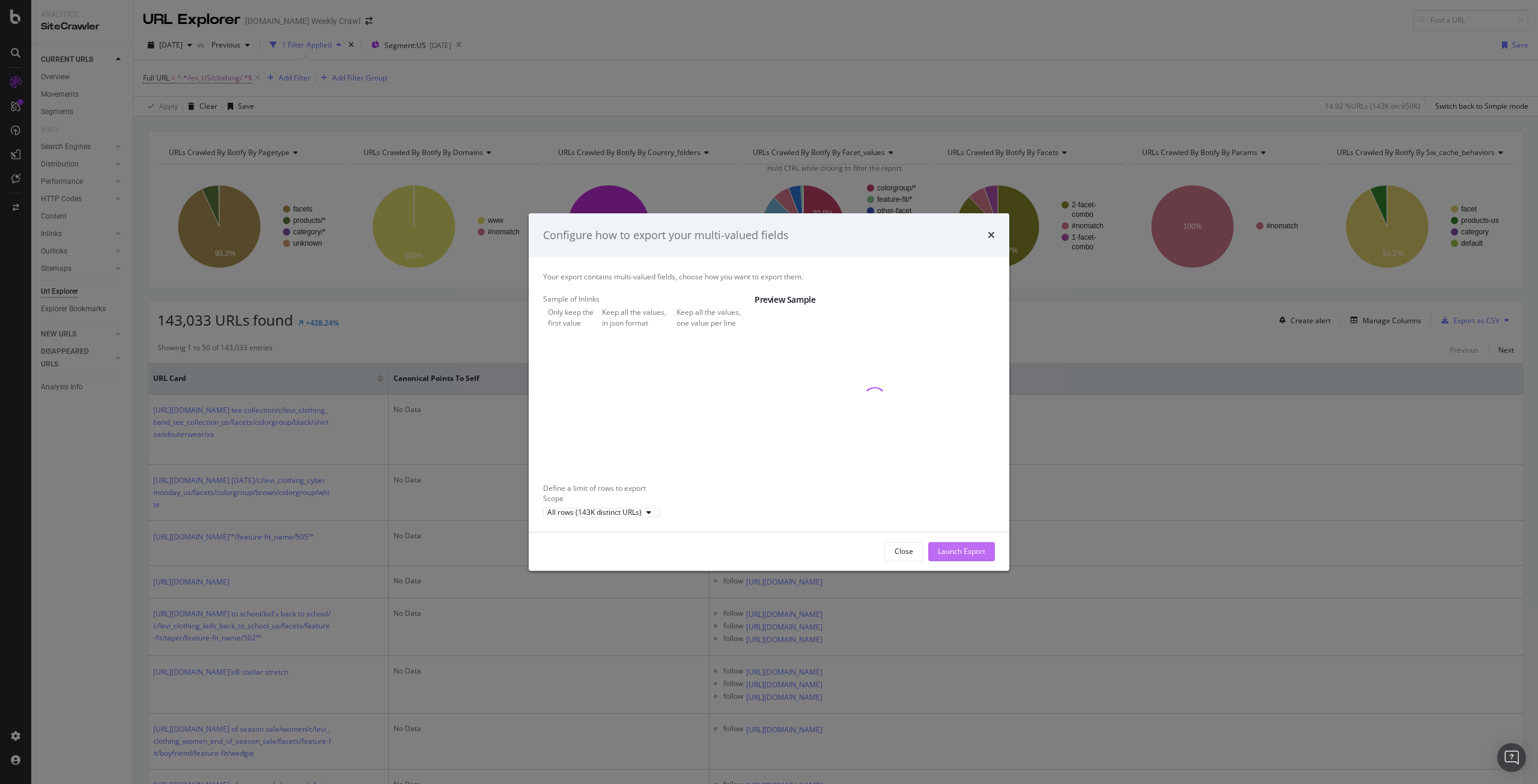
click at [983, 557] on div "Launch Export" at bounding box center [961, 551] width 48 height 10
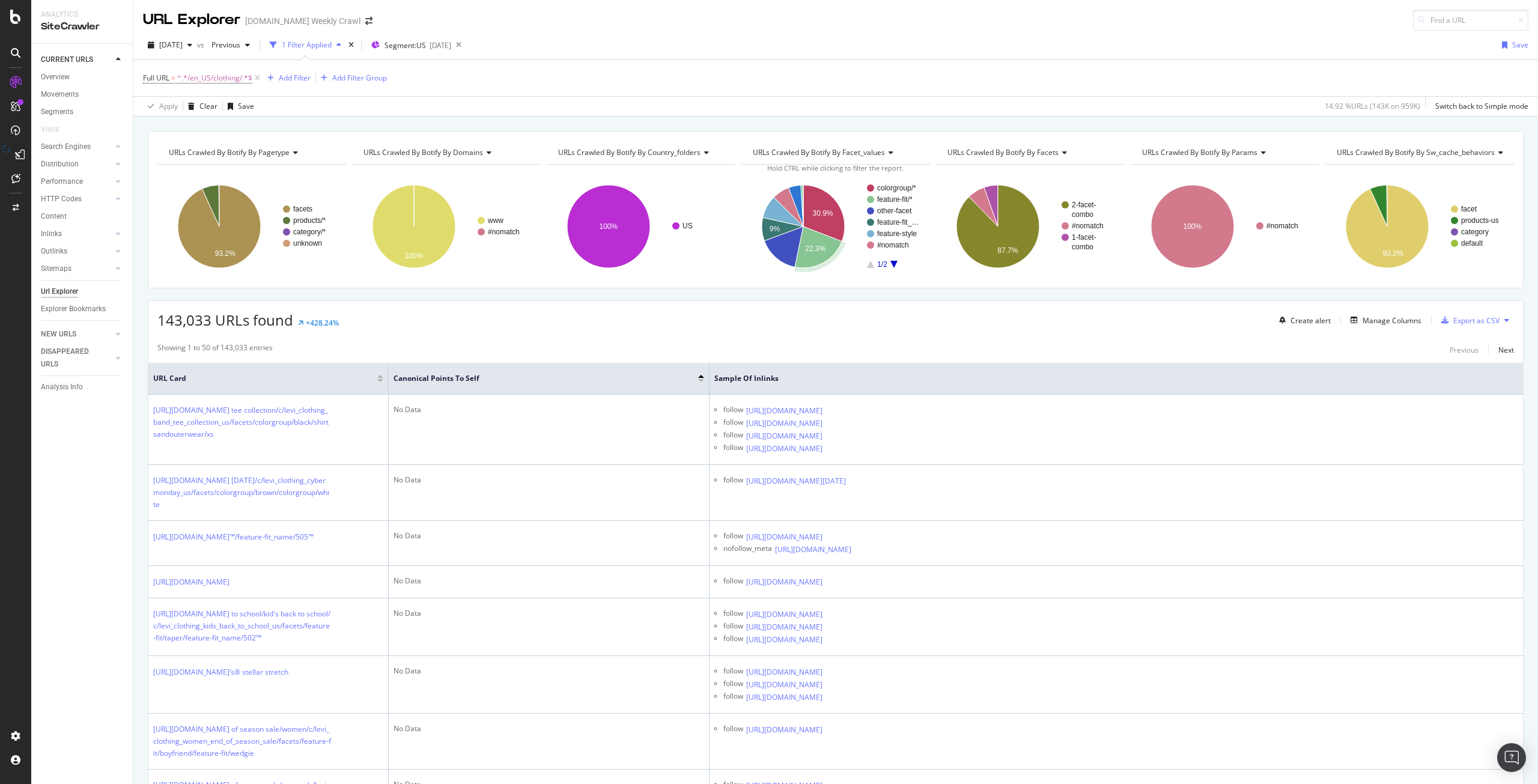
click at [22, 160] on div at bounding box center [20, 154] width 20 height 20
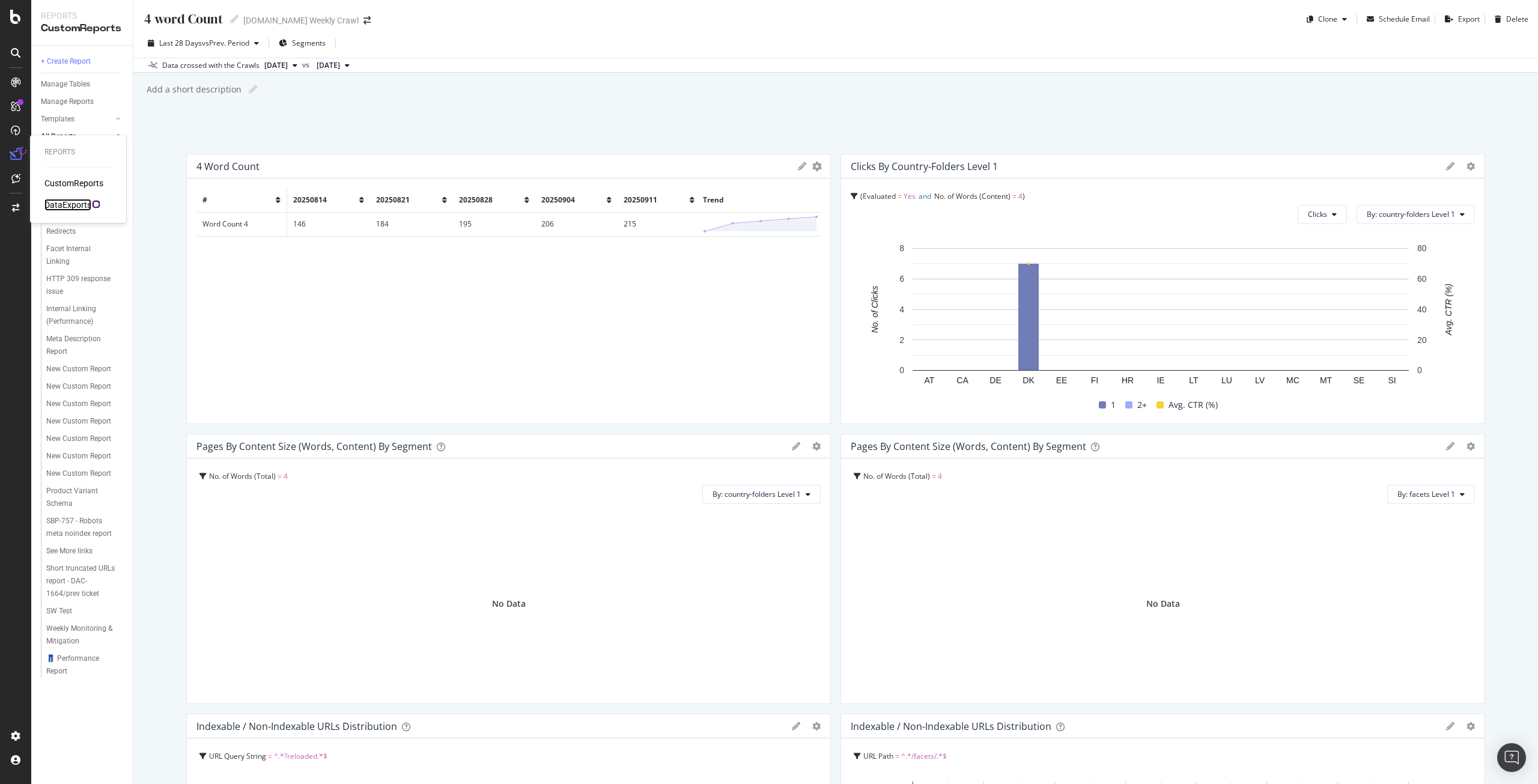
click at [62, 204] on div "DataExports" at bounding box center [68, 205] width 47 height 12
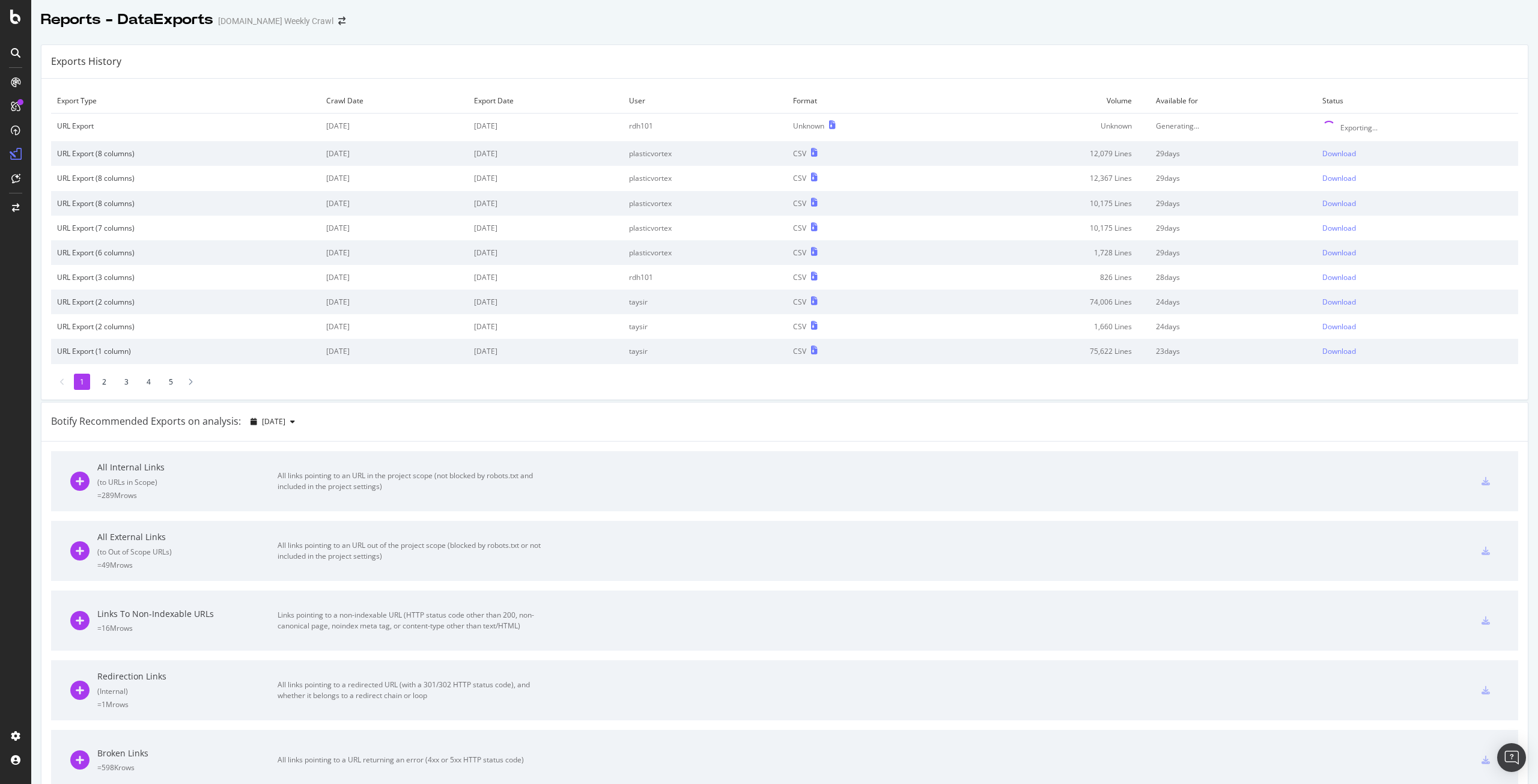
click at [951, 95] on td "Format" at bounding box center [869, 101] width 164 height 25
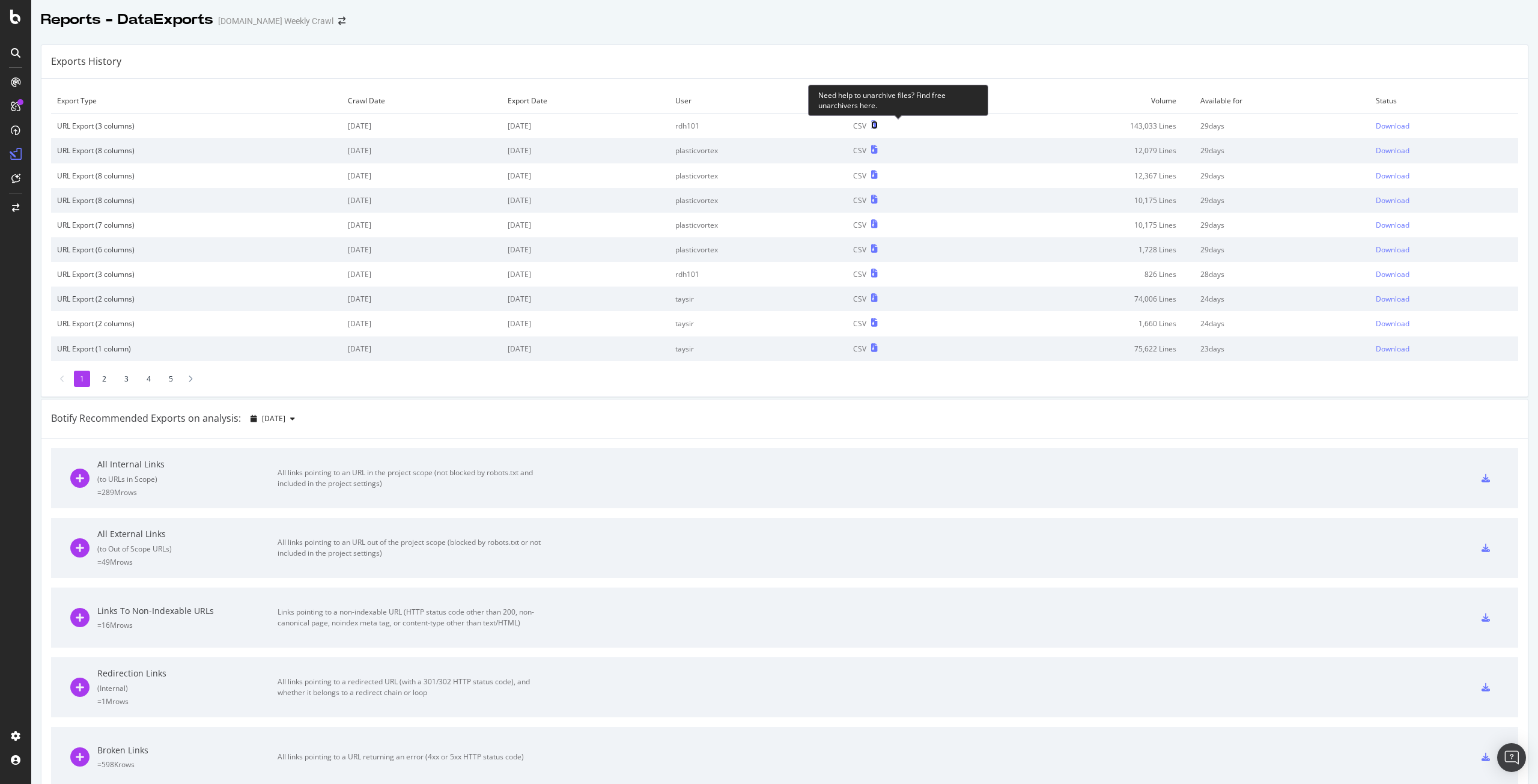
click at [878, 124] on icon at bounding box center [874, 125] width 7 height 9
click at [1386, 124] on div "Download" at bounding box center [1392, 126] width 33 height 10
